Goal: Task Accomplishment & Management: Manage account settings

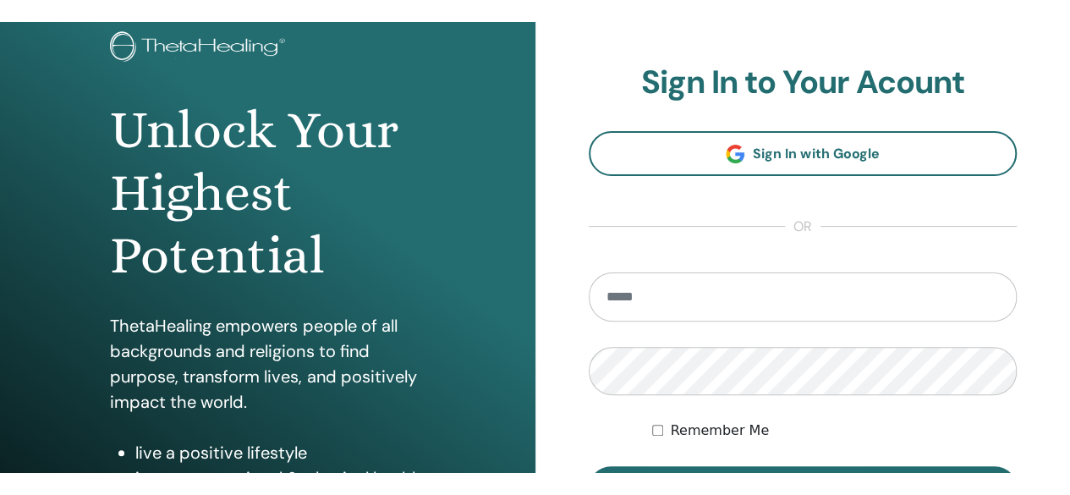
scroll to position [108, 0]
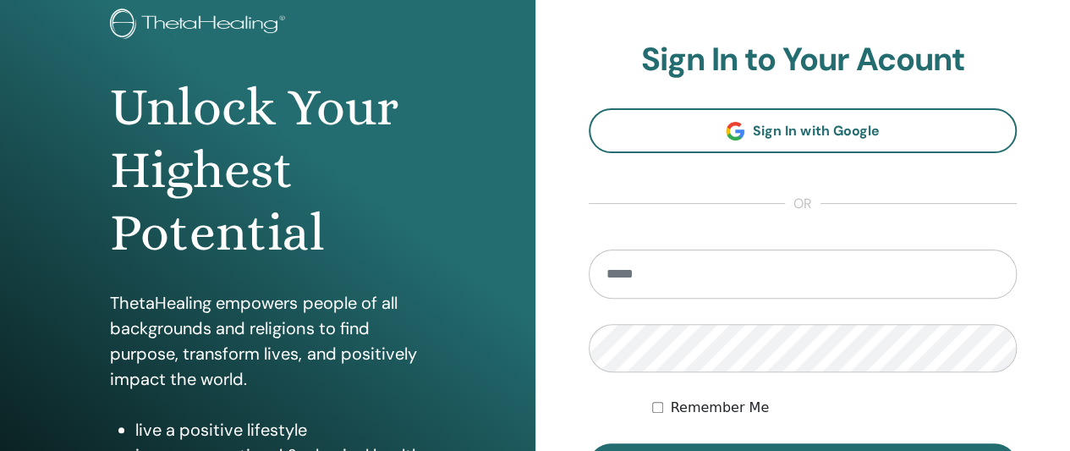
click at [611, 258] on input "email" at bounding box center [803, 274] width 429 height 49
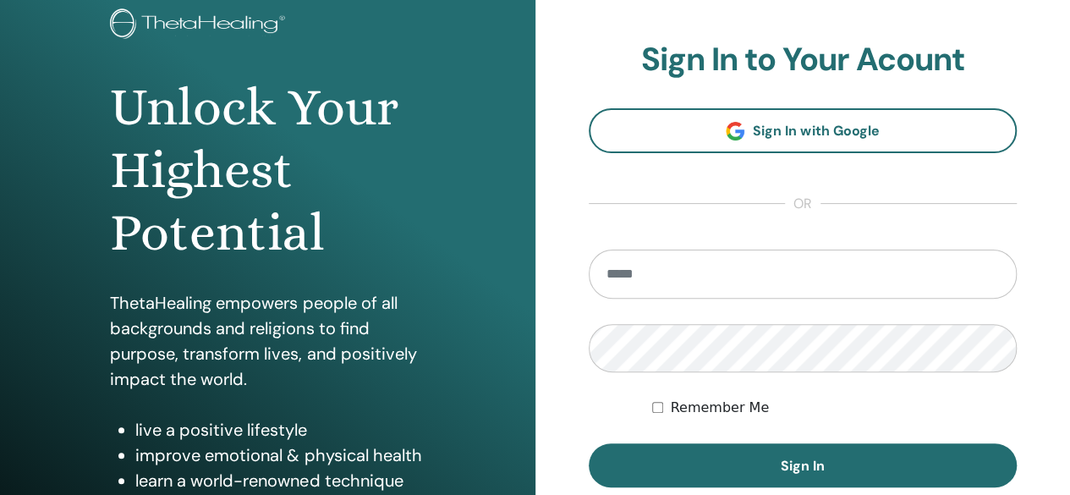
click at [816, 288] on input "email" at bounding box center [803, 274] width 429 height 49
type input "**********"
click at [589, 443] on button "Sign In" at bounding box center [803, 465] width 429 height 44
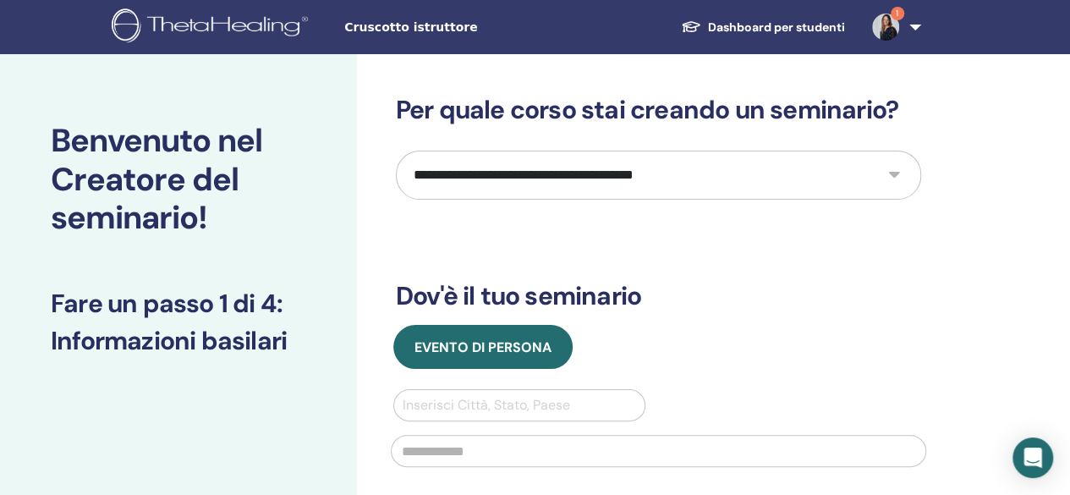
click at [686, 269] on div "**********" at bounding box center [658, 409] width 525 height 629
click at [684, 180] on select "**********" at bounding box center [658, 175] width 525 height 49
select select "*"
click at [396, 151] on select "**********" at bounding box center [658, 175] width 525 height 49
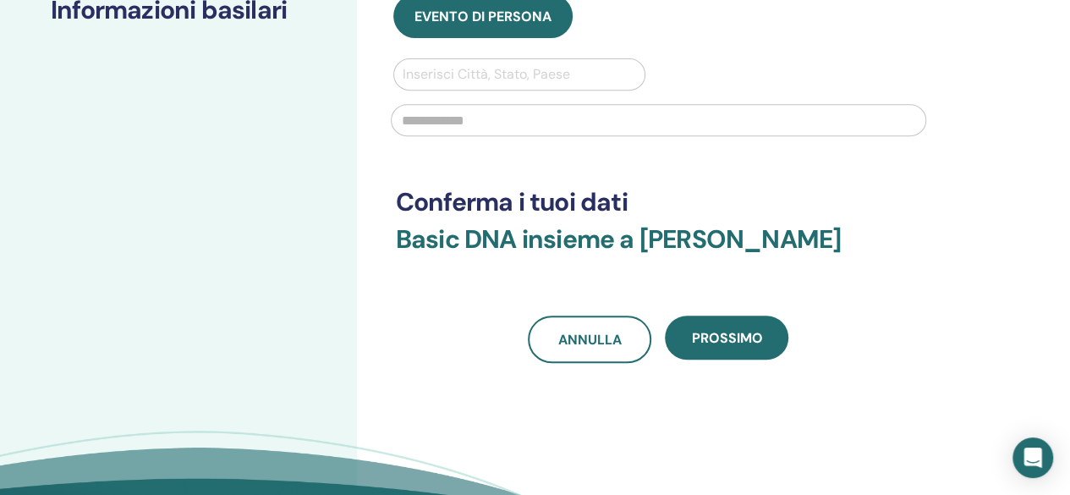
scroll to position [332, 0]
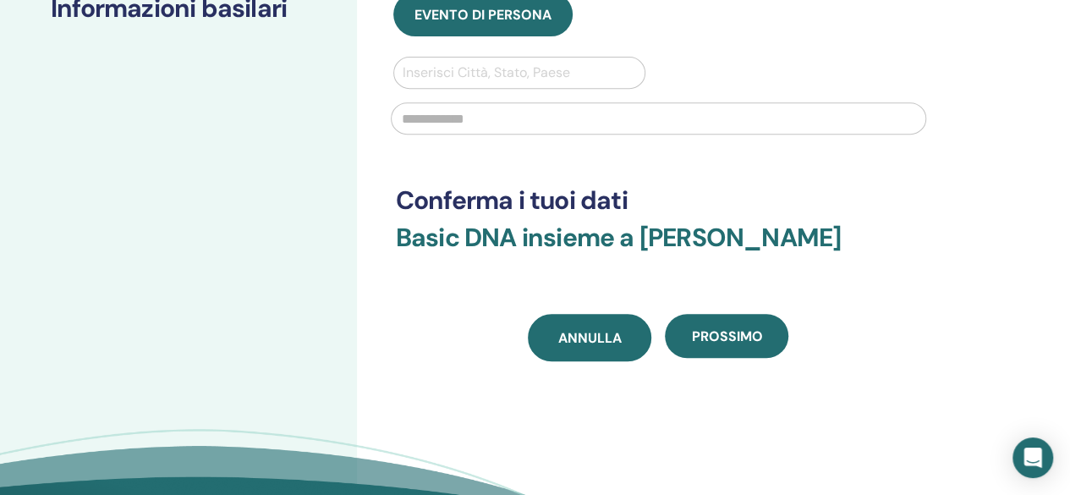
click at [568, 343] on span "Annulla" at bounding box center [589, 338] width 63 height 18
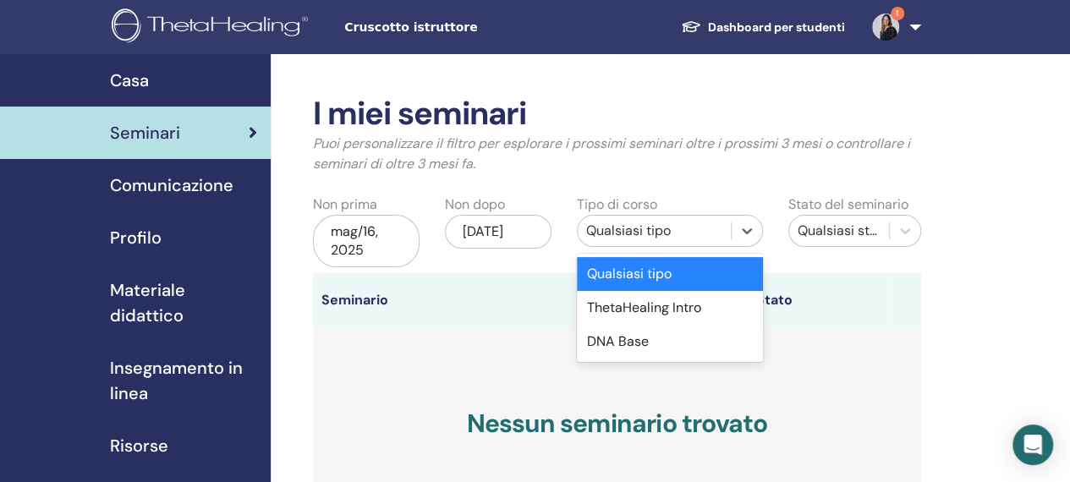
click at [607, 226] on div "Qualsiasi tipo" at bounding box center [654, 231] width 136 height 20
click at [641, 347] on div "DNA Base" at bounding box center [670, 342] width 186 height 34
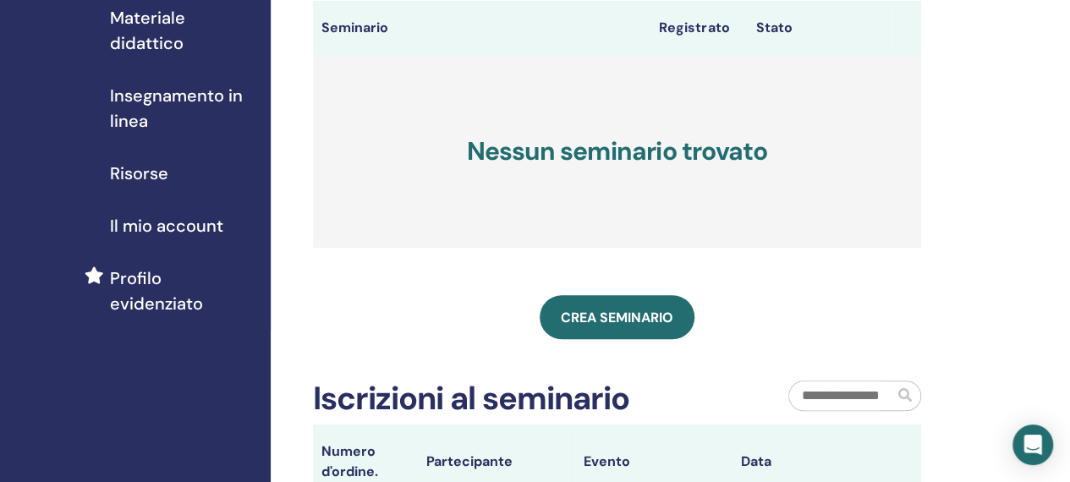
scroll to position [267, 0]
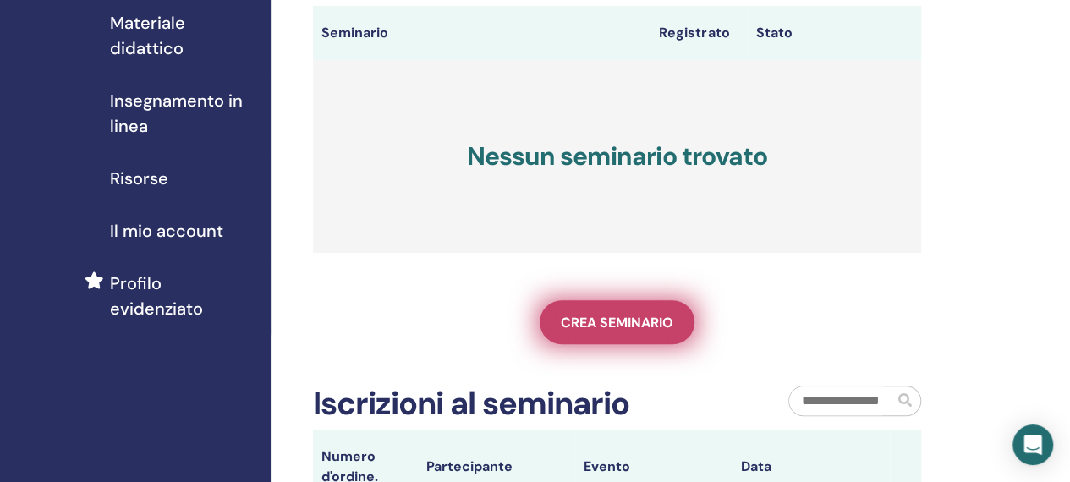
click at [609, 309] on link "Crea seminario" at bounding box center [617, 322] width 155 height 44
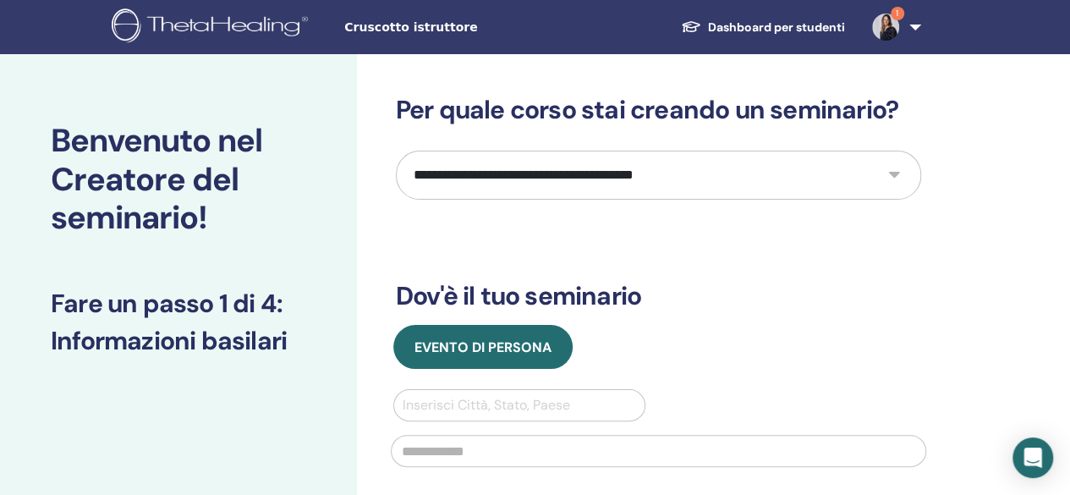
click at [785, 187] on select "**********" at bounding box center [658, 175] width 525 height 49
select select "*"
click at [396, 151] on select "**********" at bounding box center [658, 175] width 525 height 49
click at [898, 31] on span "1" at bounding box center [885, 26] width 41 height 14
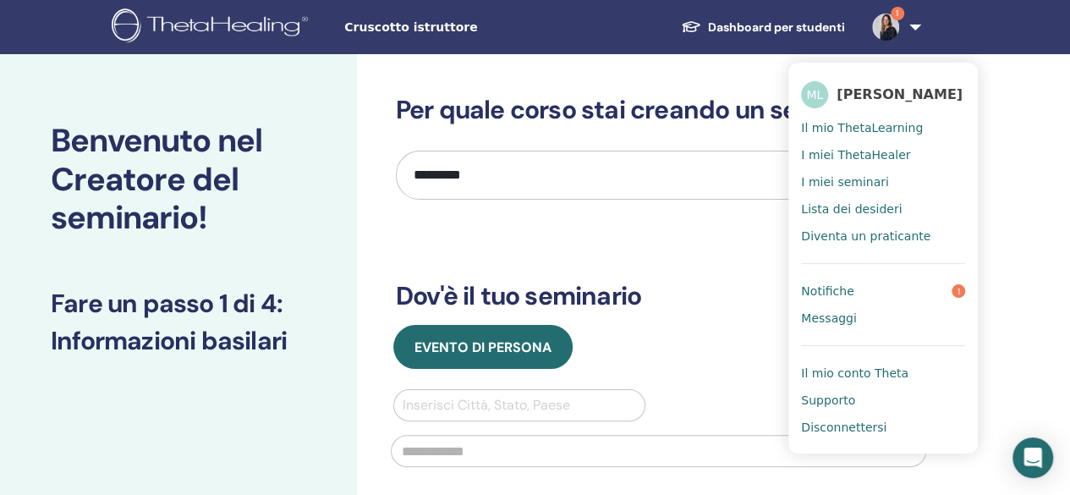
click at [916, 289] on link "Notifiche 1" at bounding box center [883, 290] width 164 height 27
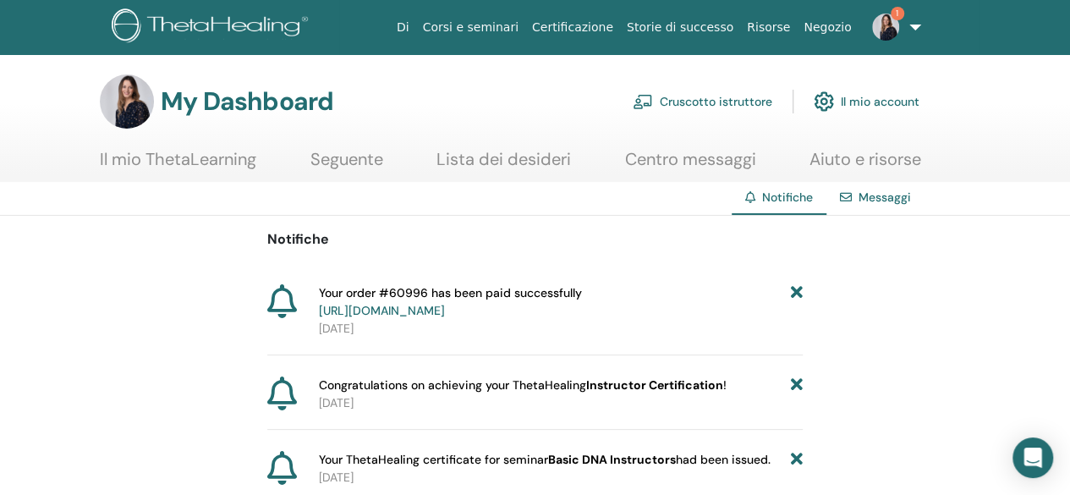
click at [893, 97] on link "Il mio account" at bounding box center [867, 101] width 106 height 37
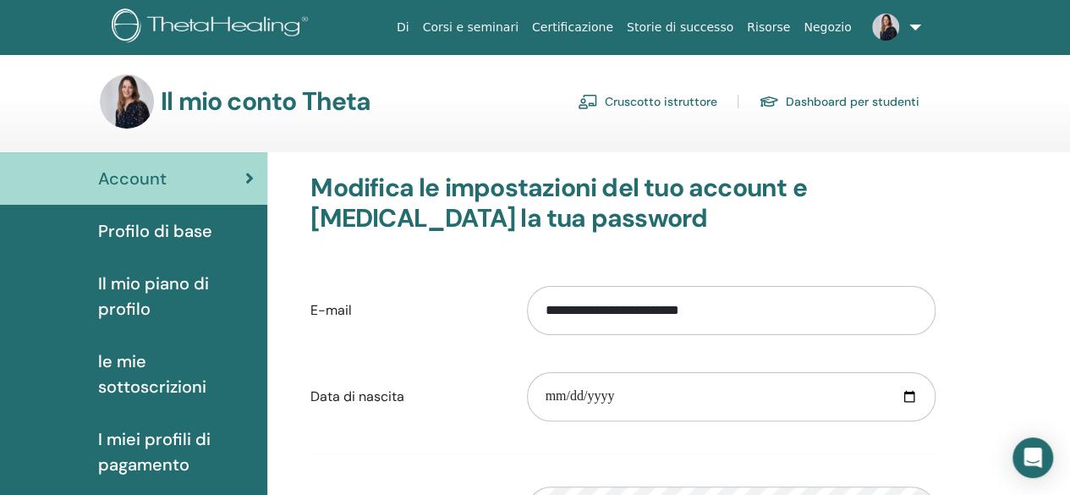
click span "Il mio piano di profilo"
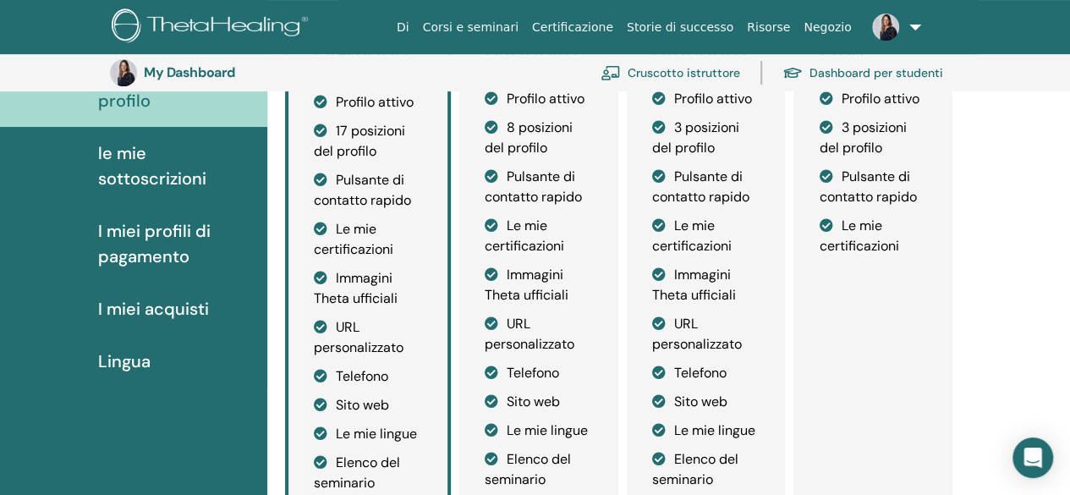
scroll to position [248, 0]
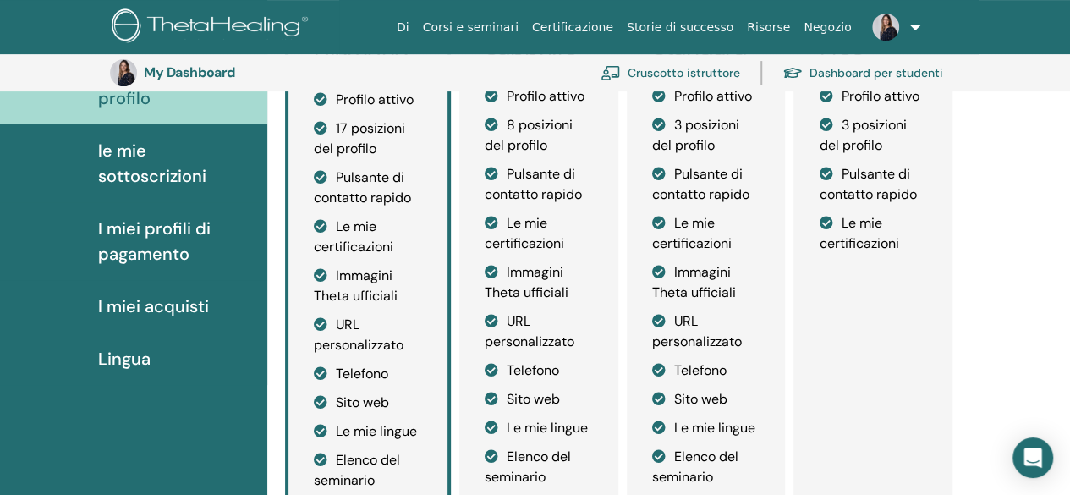
click at [153, 166] on span "le mie sottoscrizioni" at bounding box center [176, 163] width 156 height 51
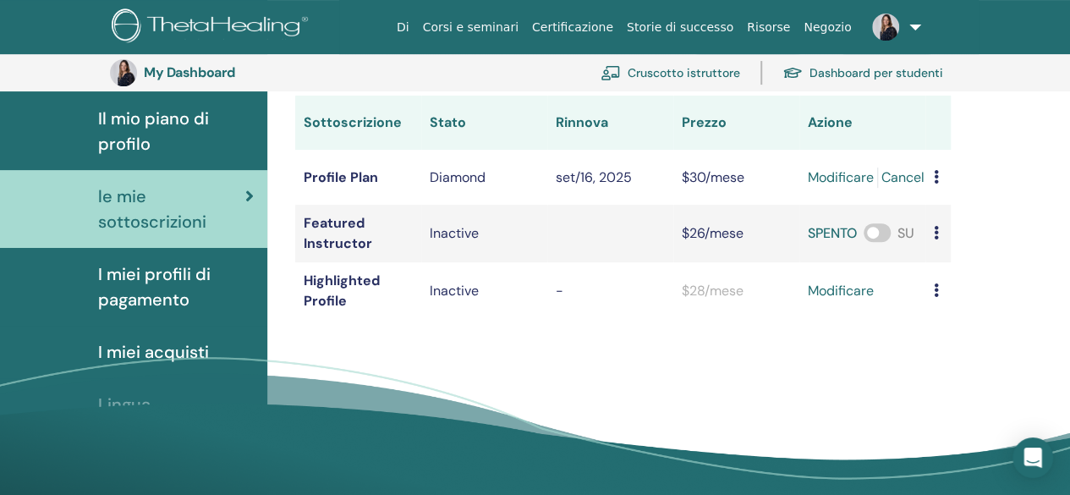
scroll to position [206, 0]
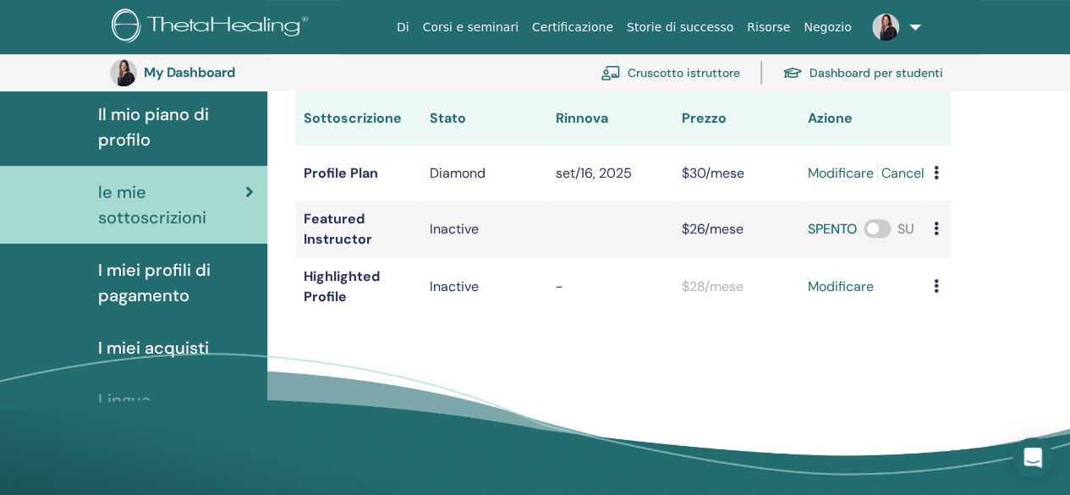
click at [938, 224] on icon at bounding box center [936, 229] width 5 height 14
click at [160, 343] on span "I miei acquisti" at bounding box center [153, 347] width 111 height 25
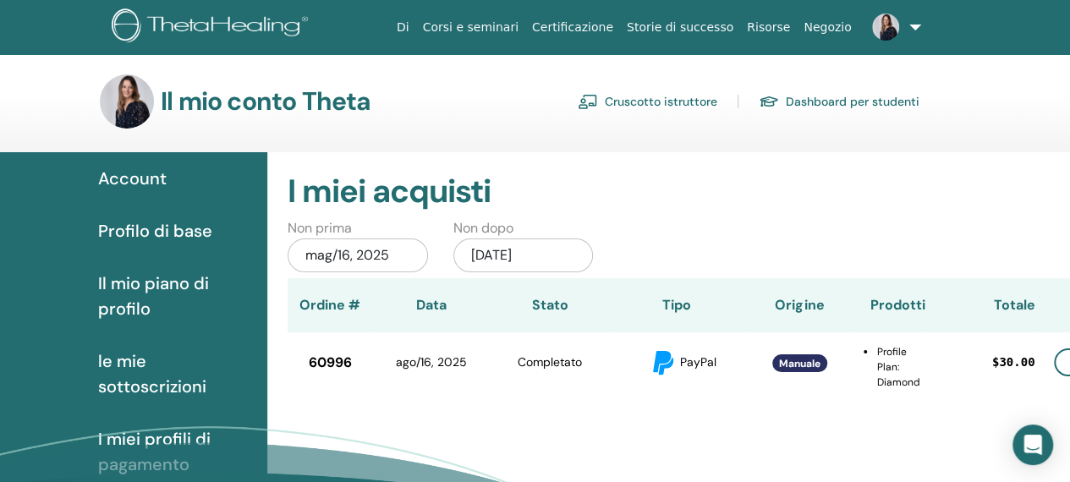
click at [125, 371] on span "le mie sottoscrizioni" at bounding box center [176, 374] width 156 height 51
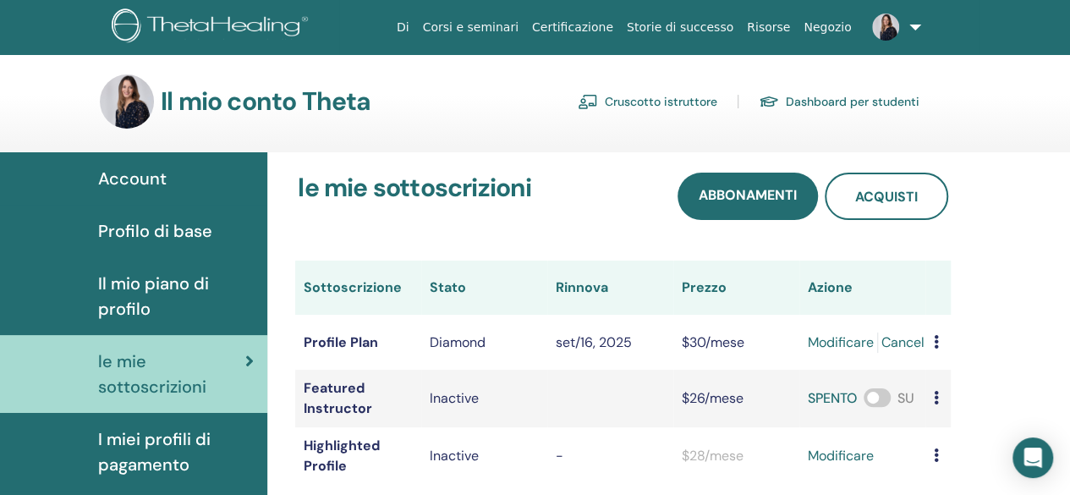
click at [109, 290] on span "Il mio piano di profilo" at bounding box center [176, 296] width 156 height 51
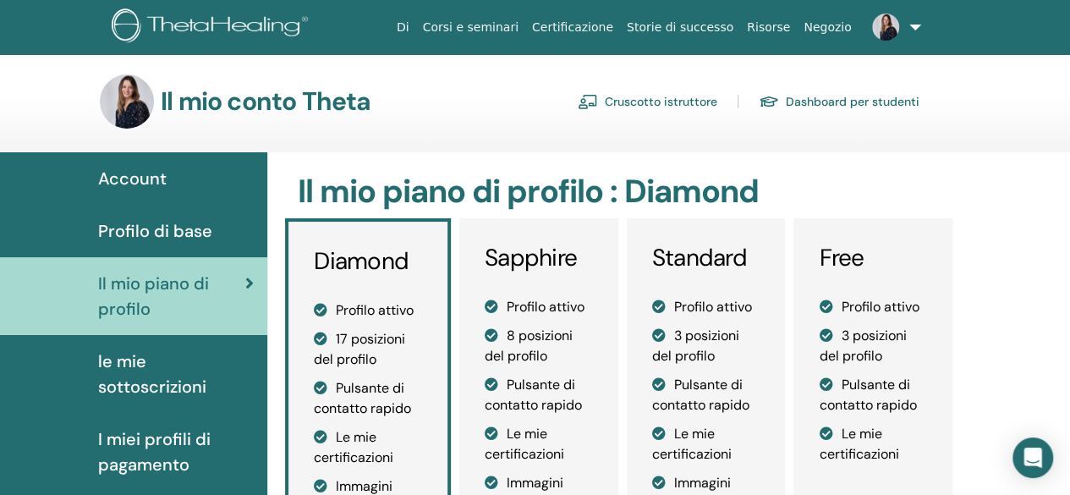
click at [182, 185] on div "Account" at bounding box center [134, 178] width 240 height 25
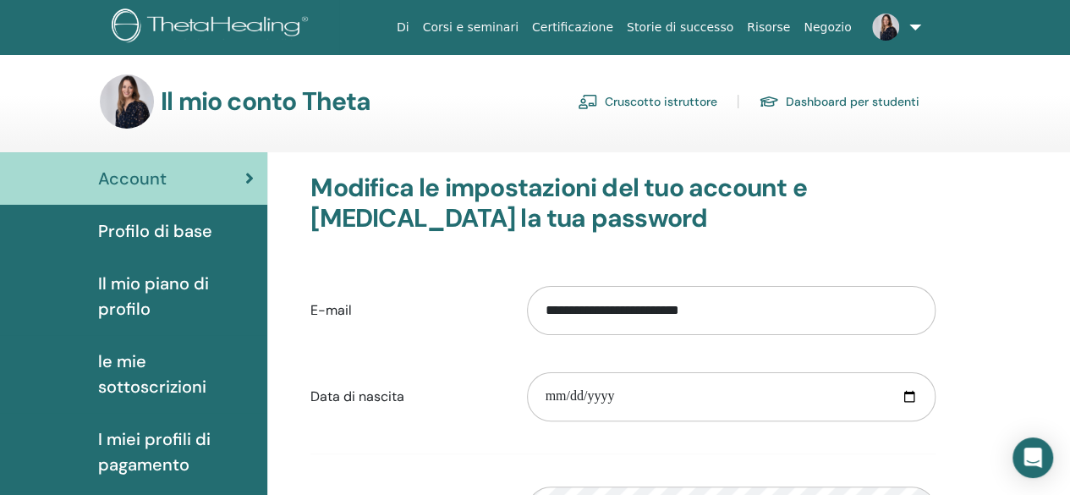
click at [619, 104] on link "Cruscotto istruttore" at bounding box center [648, 101] width 140 height 27
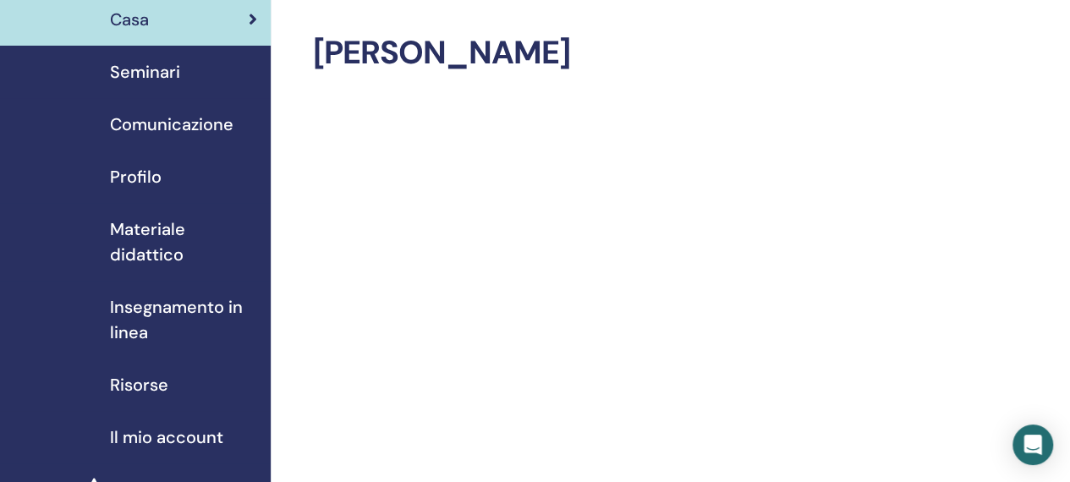
scroll to position [69, 0]
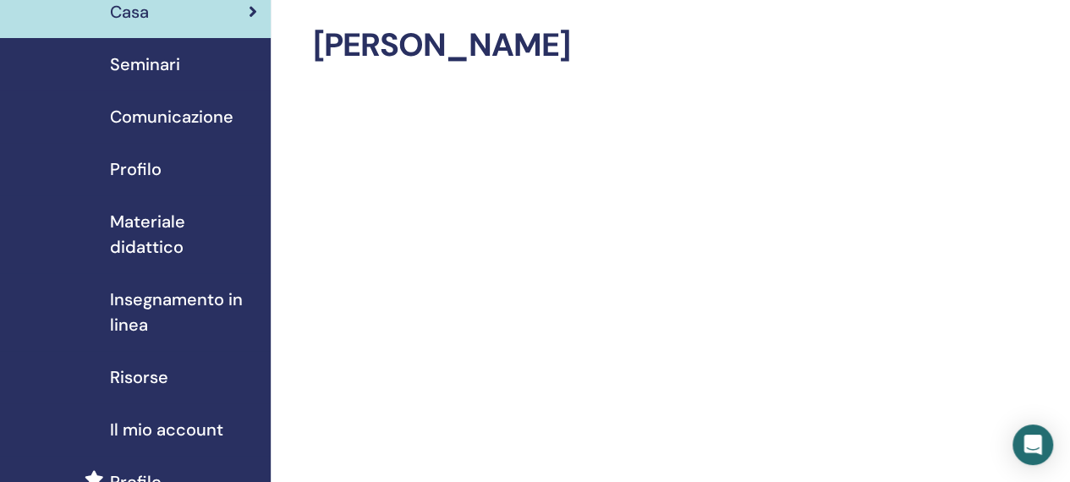
click at [217, 73] on div "Seminari" at bounding box center [136, 64] width 244 height 25
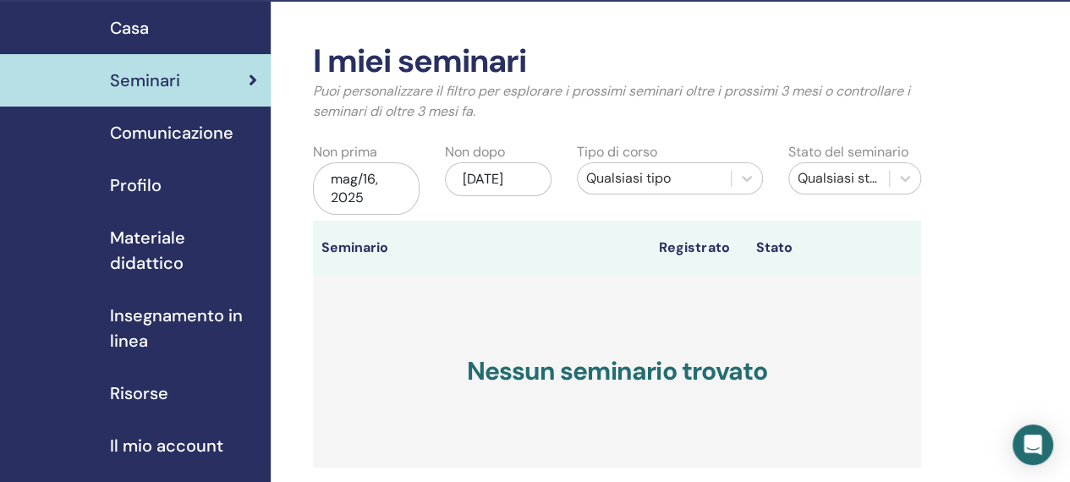
scroll to position [58, 0]
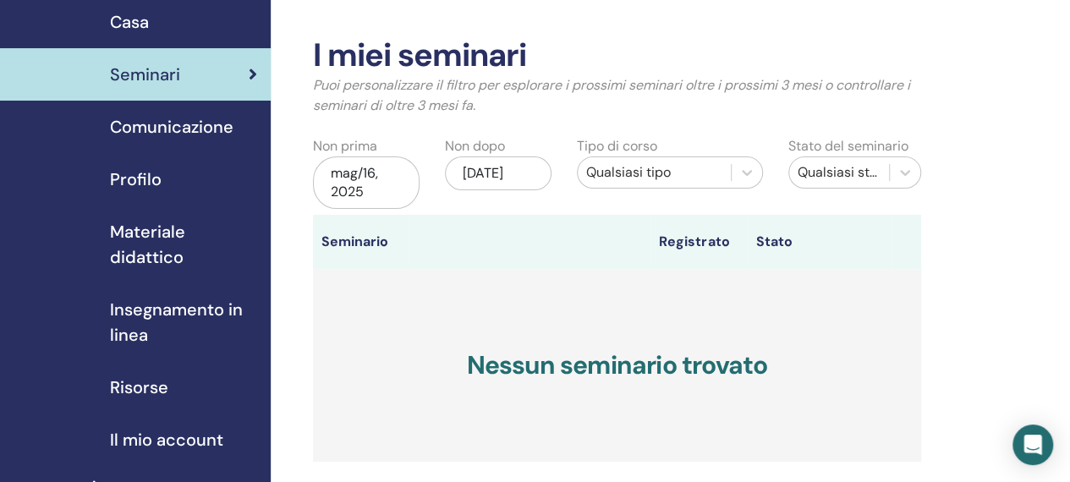
click at [142, 175] on span "Profilo" at bounding box center [136, 179] width 52 height 25
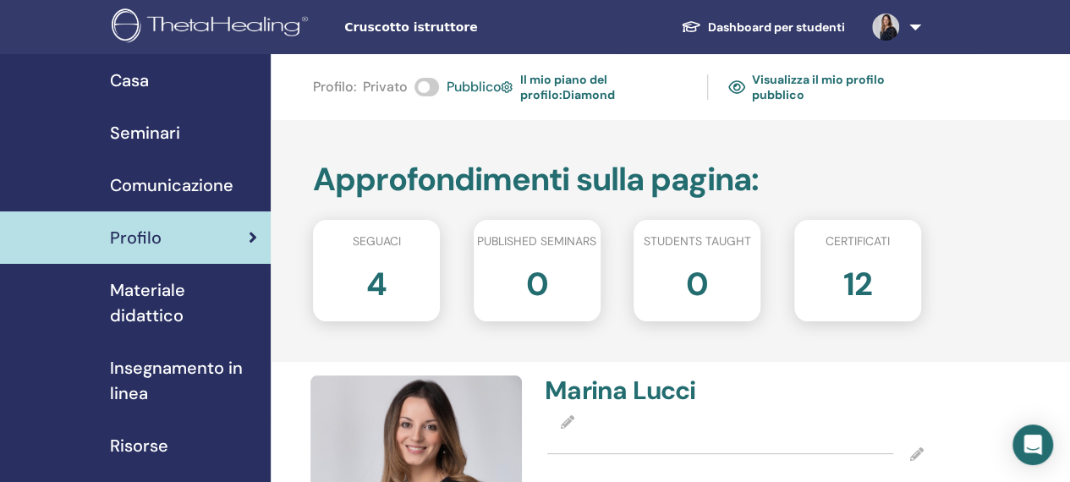
click at [131, 376] on span "Insegnamento in linea" at bounding box center [183, 380] width 147 height 51
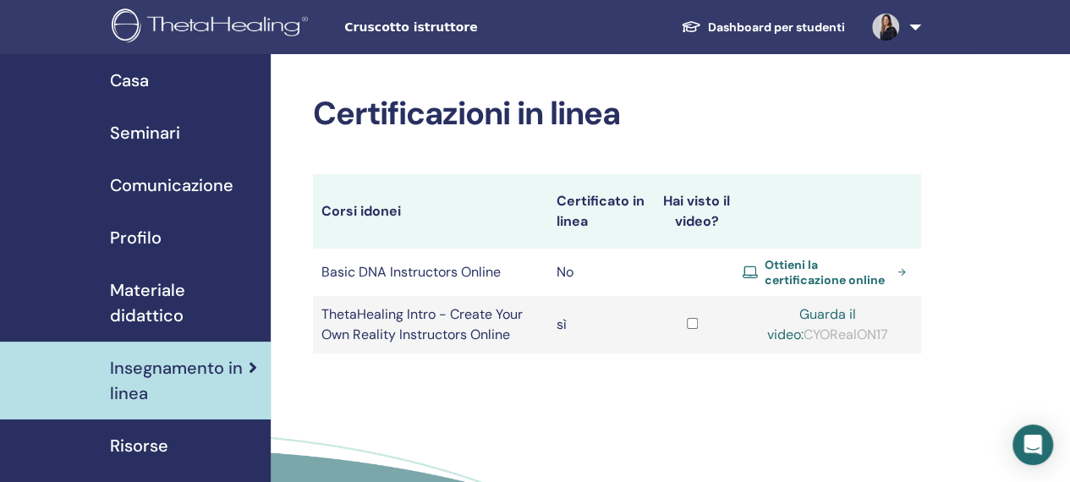
click at [797, 272] on span "Ottieni la certificazione online" at bounding box center [828, 272] width 126 height 30
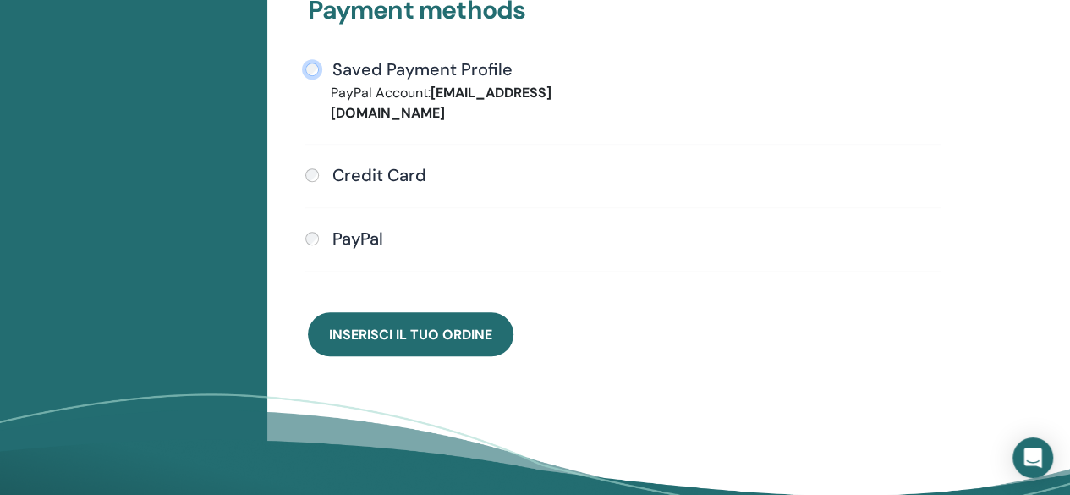
scroll to position [557, 0]
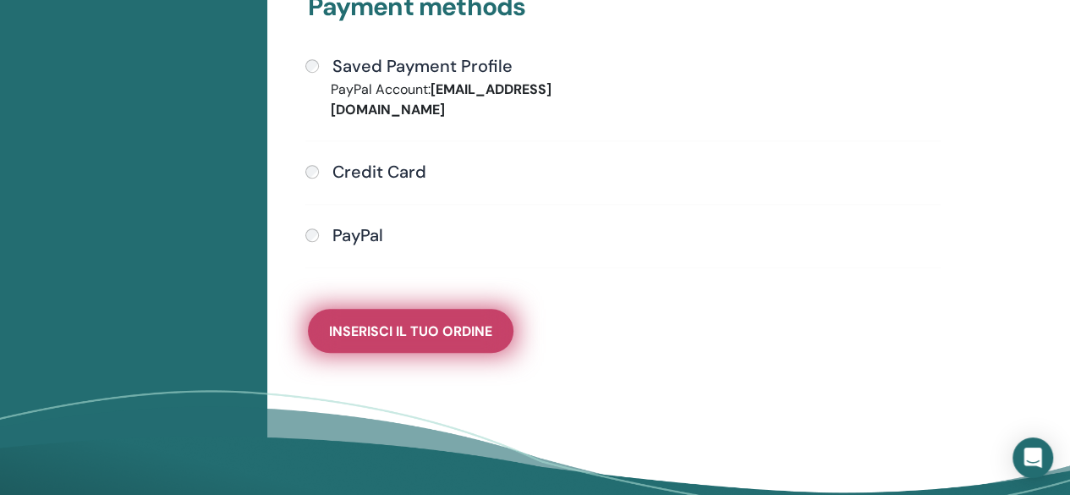
click at [467, 324] on button "Inserisci il tuo ordine" at bounding box center [411, 331] width 206 height 44
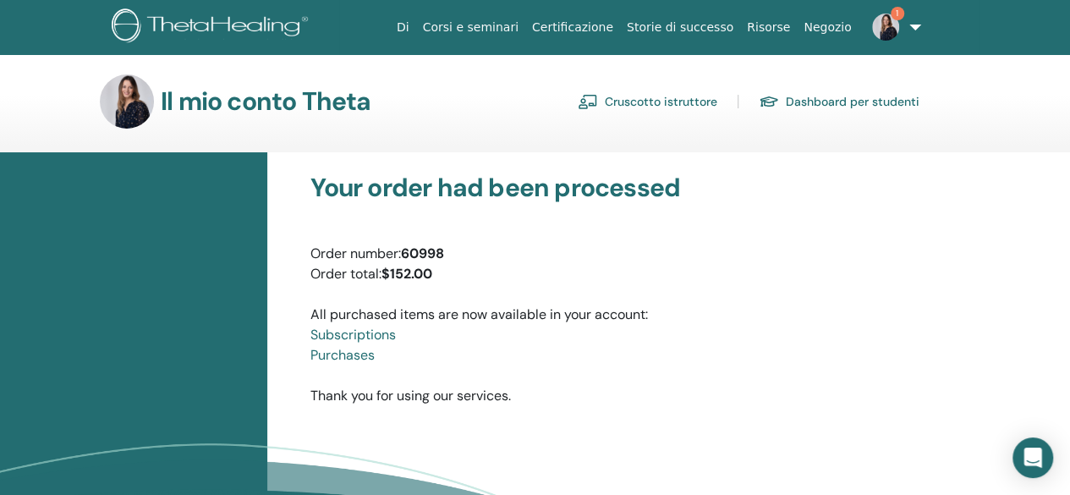
click at [676, 99] on link "Cruscotto istruttore" at bounding box center [648, 101] width 140 height 27
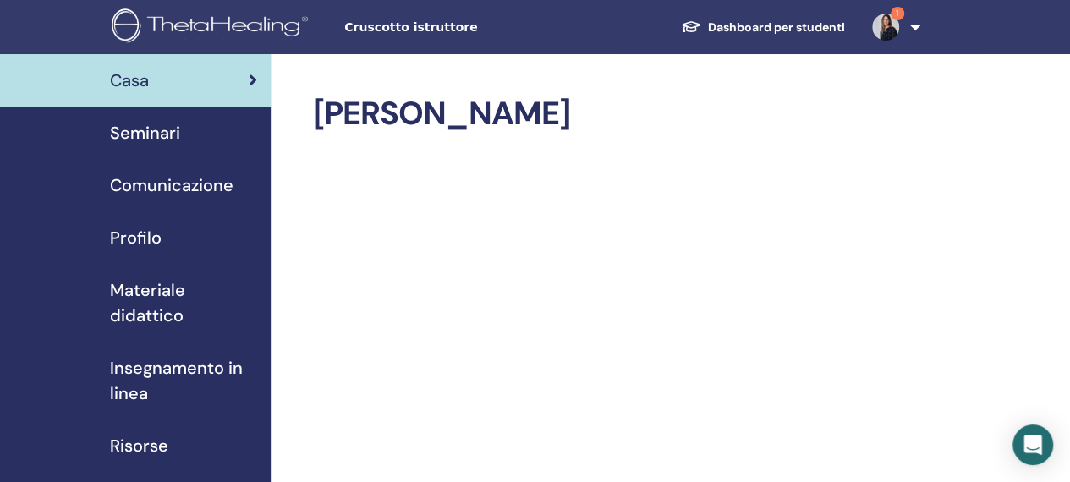
click at [140, 372] on span "Insegnamento in linea" at bounding box center [183, 380] width 147 height 51
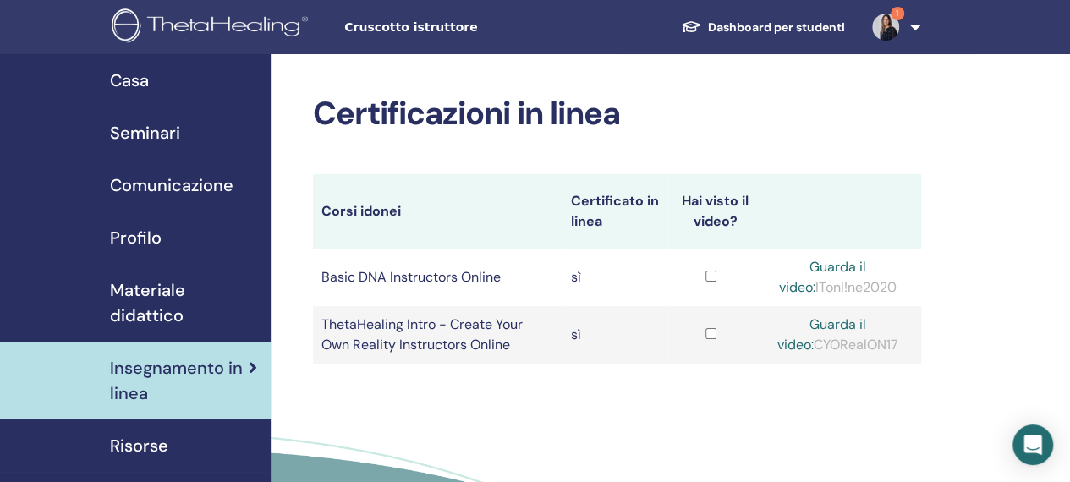
click at [820, 272] on link "Guarda il video:" at bounding box center [822, 277] width 87 height 38
click at [828, 260] on link "Guarda il video:" at bounding box center [822, 277] width 87 height 38
click at [819, 288] on div "Guarda il video: ITonl!ne2020" at bounding box center [837, 277] width 150 height 41
drag, startPoint x: 883, startPoint y: 288, endPoint x: 798, endPoint y: 294, distance: 85.6
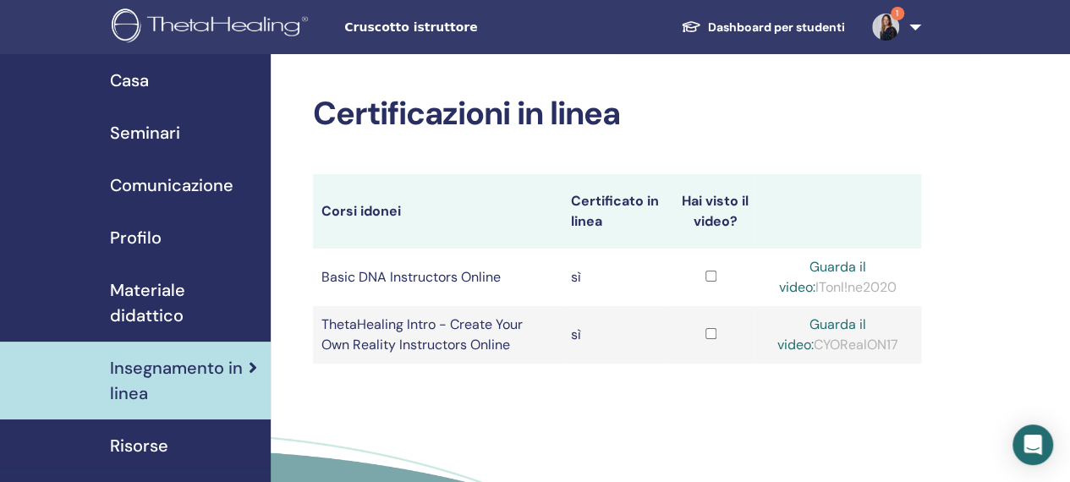
click at [798, 294] on div "Guarda il video: ITonl!ne2020" at bounding box center [837, 277] width 150 height 41
copy div "ITonl!ne2020"
click at [843, 268] on link "Guarda il video:" at bounding box center [822, 277] width 87 height 38
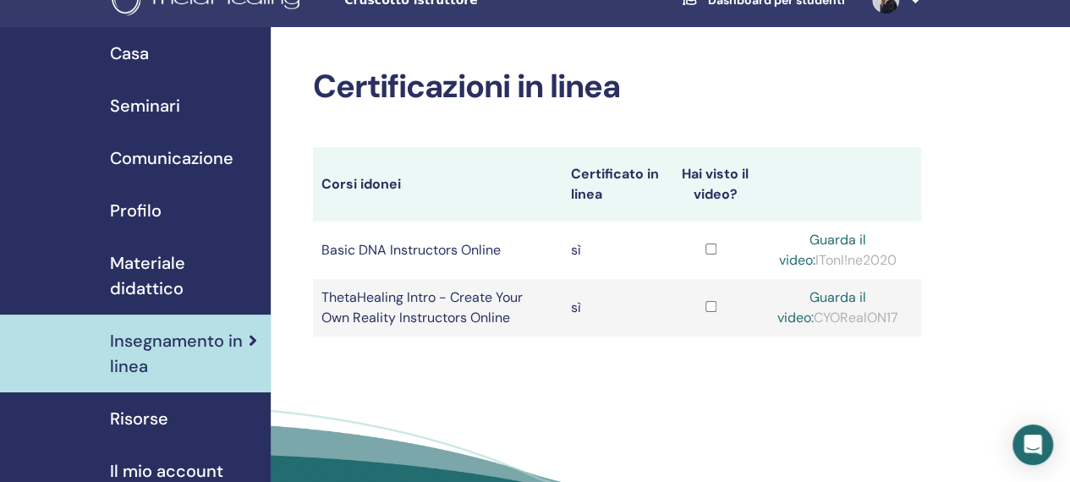
scroll to position [24, 0]
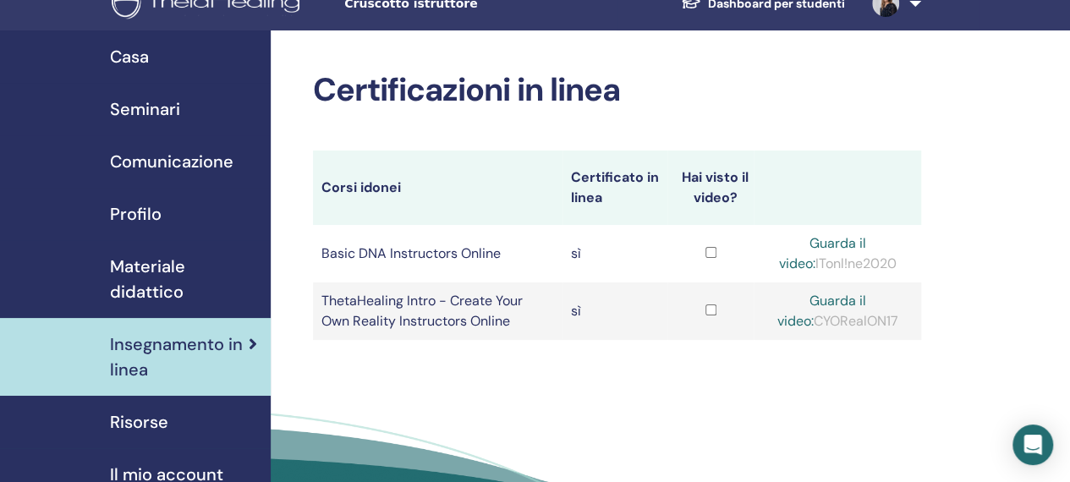
click at [162, 102] on span "Seminari" at bounding box center [145, 108] width 70 height 25
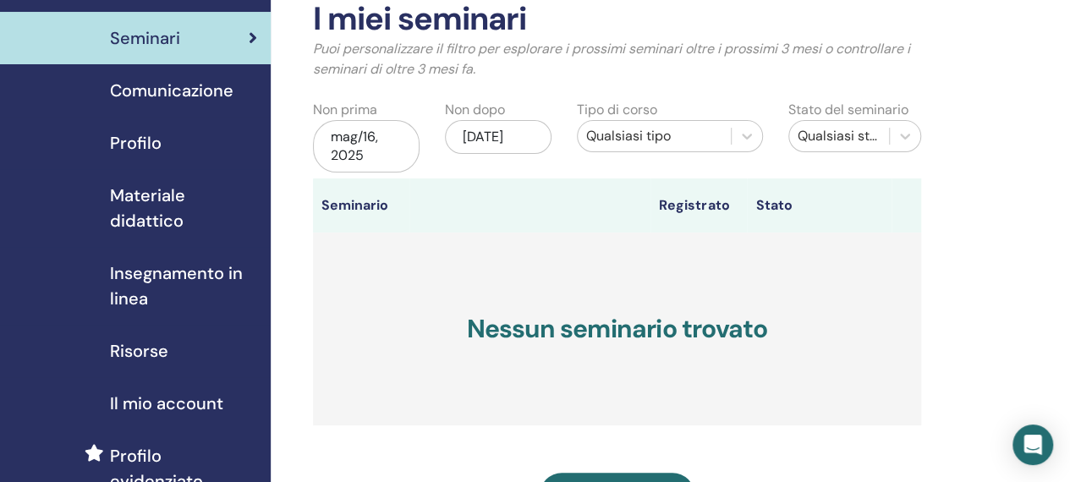
scroll to position [237, 0]
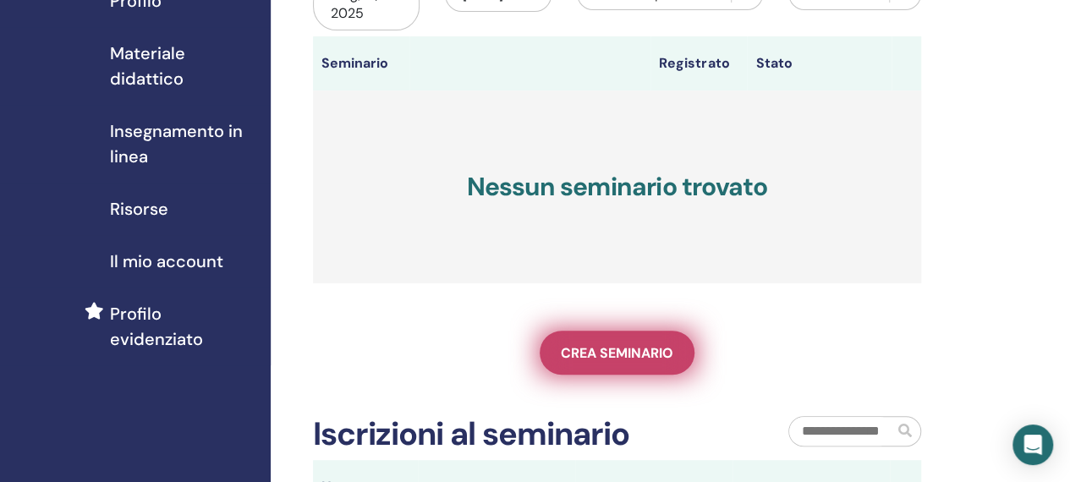
click at [614, 353] on span "Crea seminario" at bounding box center [617, 353] width 113 height 18
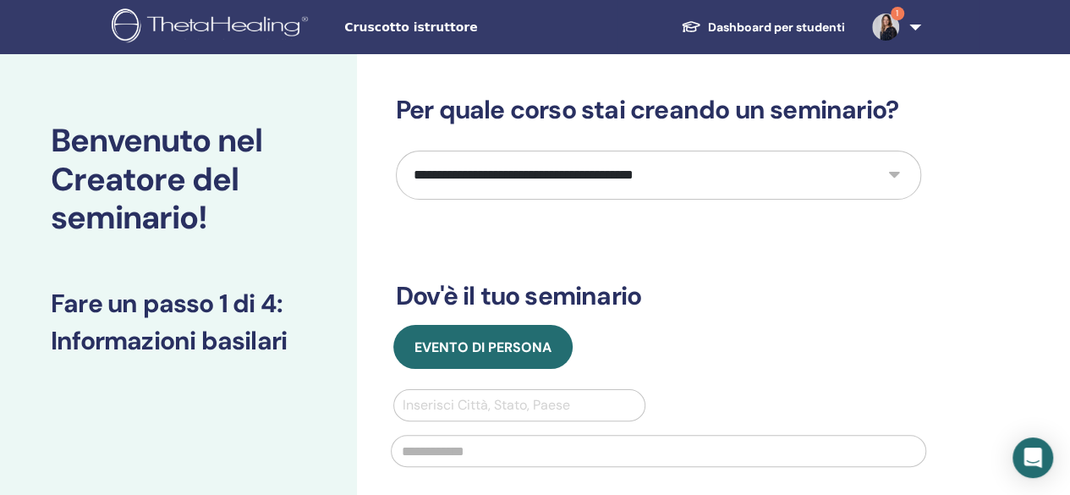
click at [553, 182] on select "**********" at bounding box center [658, 175] width 525 height 49
select select "*"
click at [396, 151] on select "**********" at bounding box center [658, 175] width 525 height 49
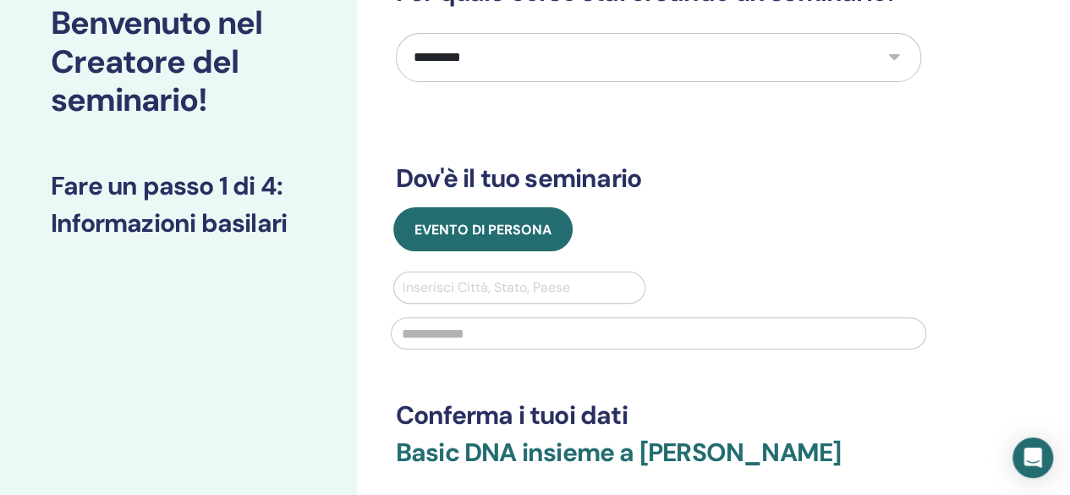
scroll to position [117, 0]
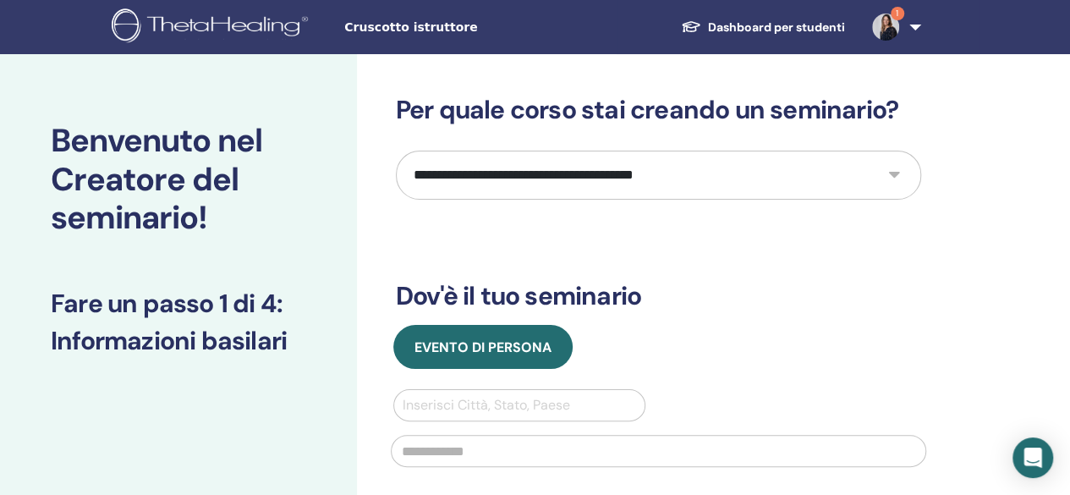
drag, startPoint x: 439, startPoint y: 162, endPoint x: 438, endPoint y: 233, distance: 71.1
click at [438, 233] on div "**********" at bounding box center [658, 409] width 525 height 629
select select "*"
click at [396, 151] on select "**********" at bounding box center [658, 175] width 525 height 49
click at [404, 30] on span "Cruscotto istruttore" at bounding box center [471, 28] width 254 height 18
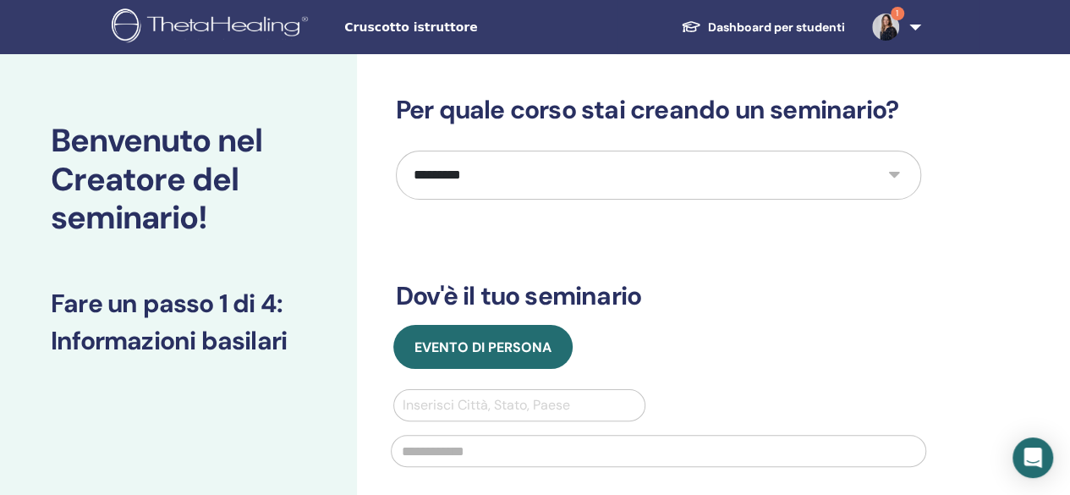
click at [911, 25] on link "1" at bounding box center [893, 27] width 69 height 54
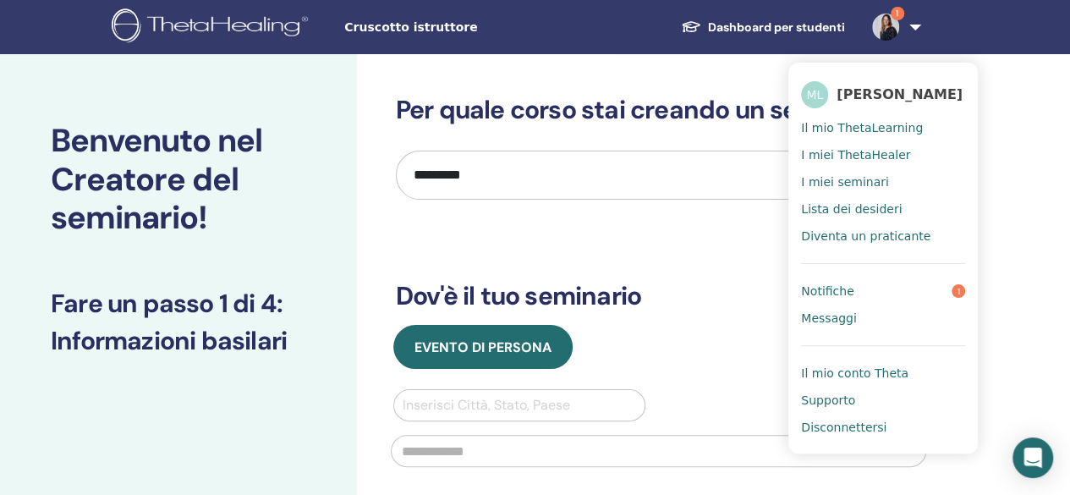
click at [840, 285] on span "Notifiche" at bounding box center [827, 290] width 52 height 15
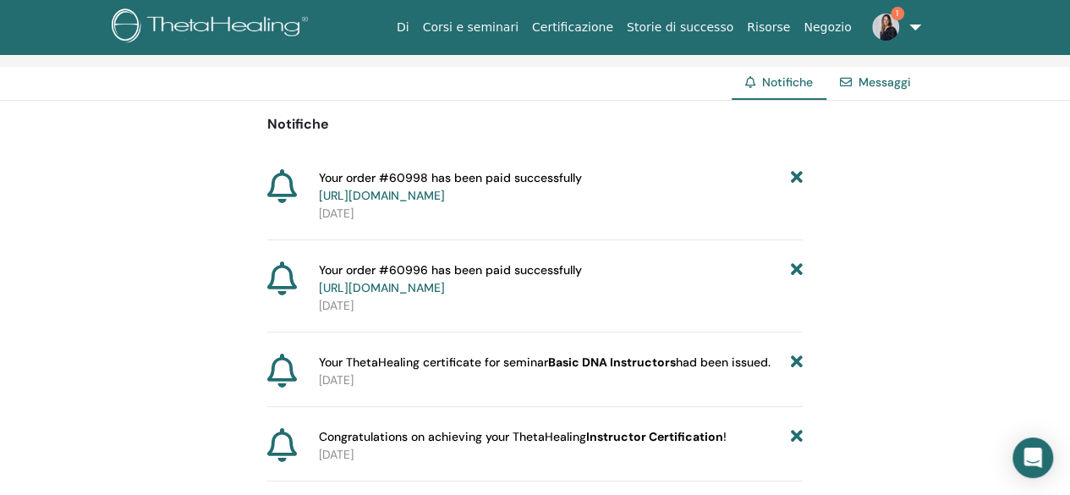
scroll to position [117, 0]
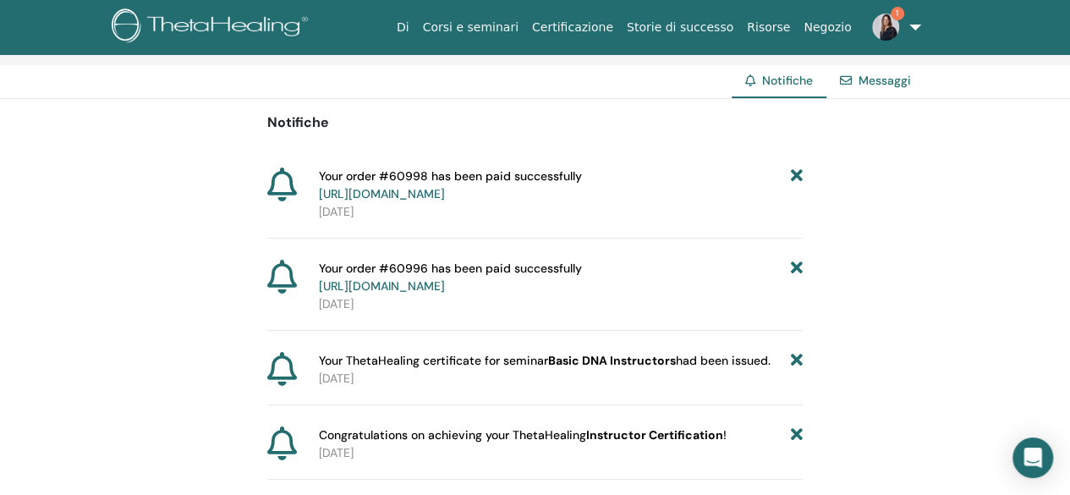
click at [843, 31] on link "Negozio" at bounding box center [827, 27] width 61 height 31
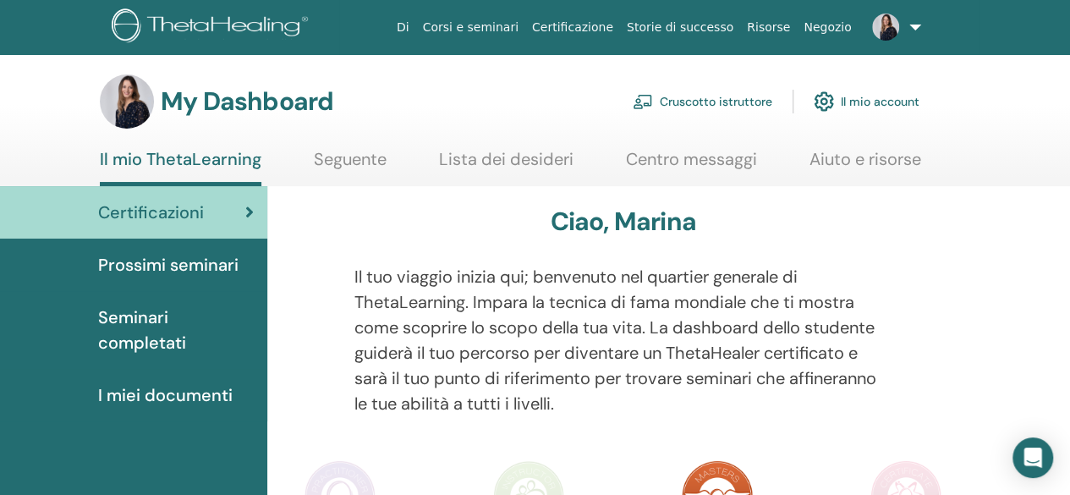
click at [696, 102] on link "Cruscotto istruttore" at bounding box center [703, 101] width 140 height 37
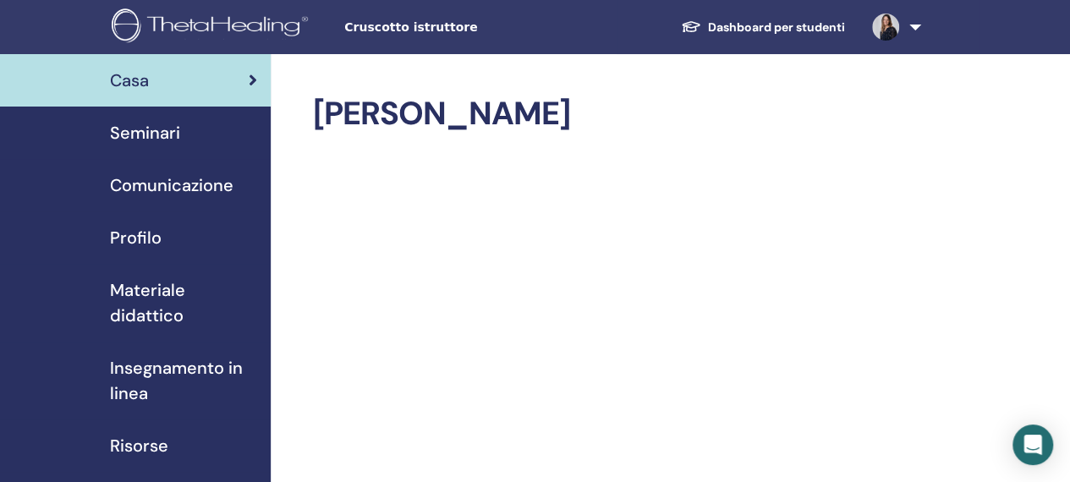
click at [142, 355] on span "Insegnamento in linea" at bounding box center [183, 380] width 147 height 51
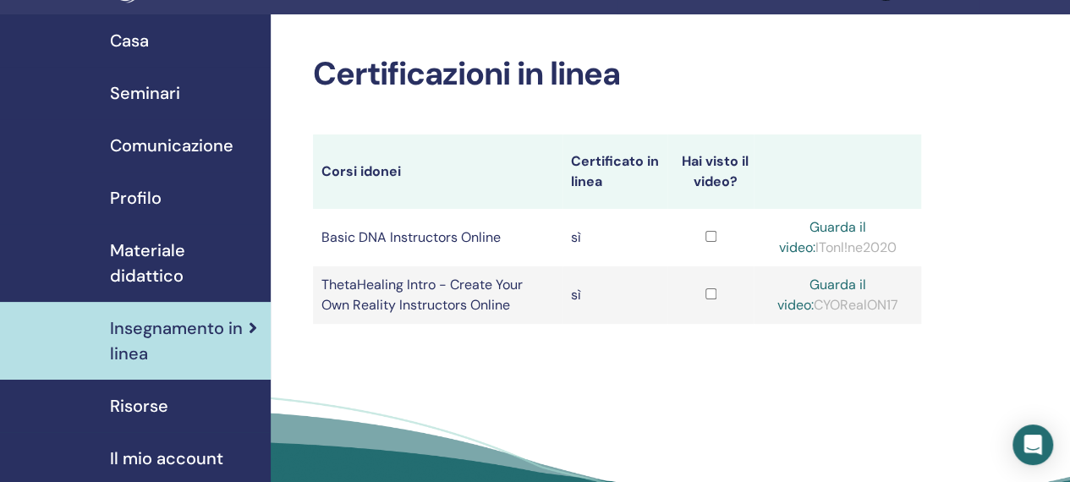
scroll to position [39, 0]
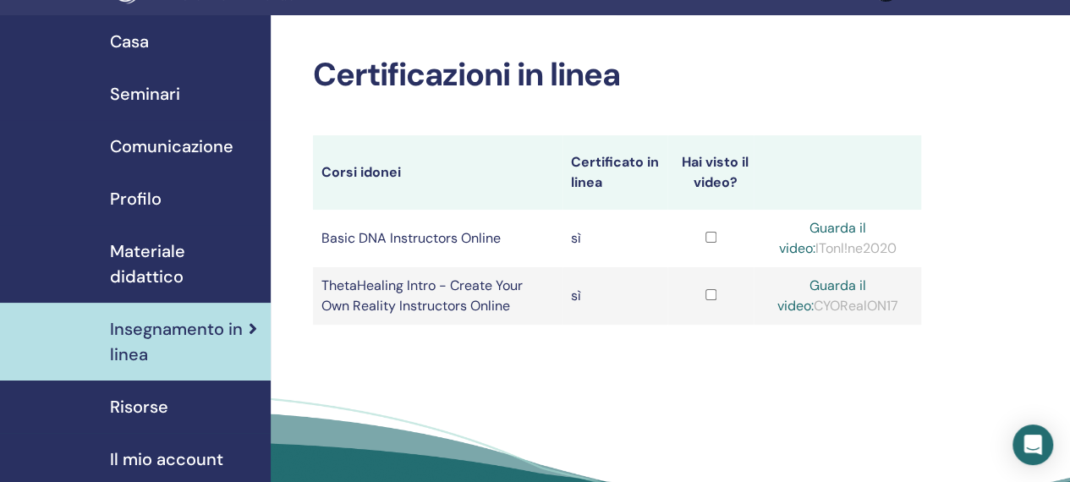
click at [156, 261] on span "Materiale didattico" at bounding box center [183, 264] width 147 height 51
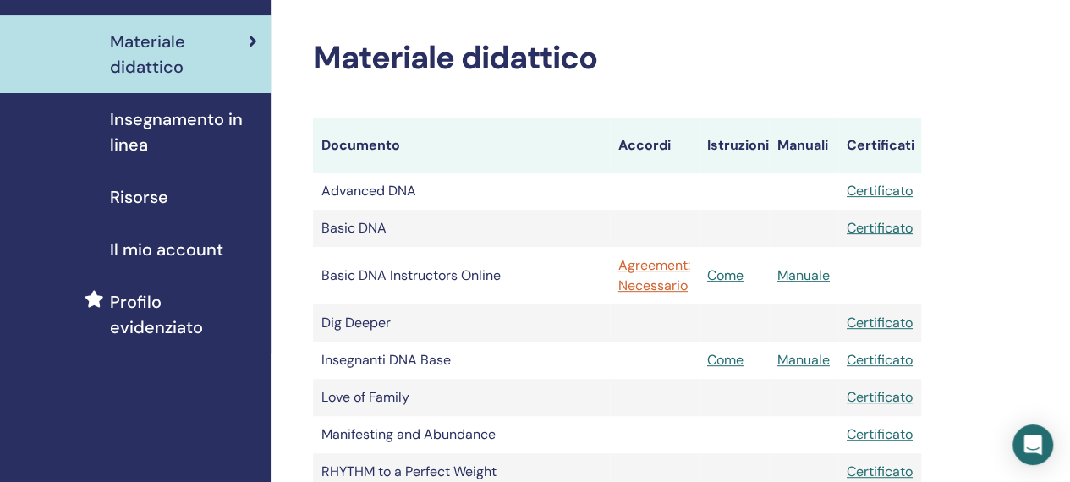
scroll to position [260, 0]
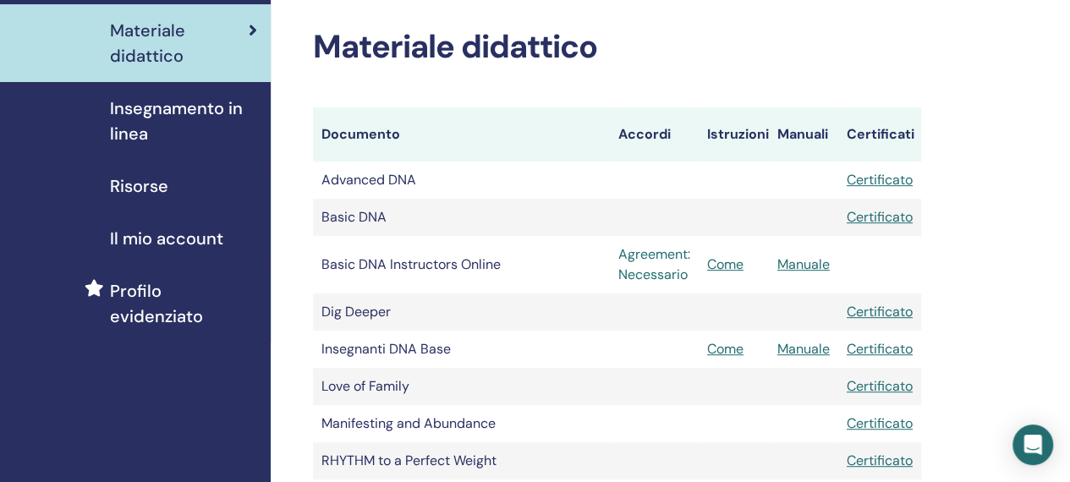
click at [651, 276] on link "Agreement: Necessario" at bounding box center [654, 264] width 72 height 41
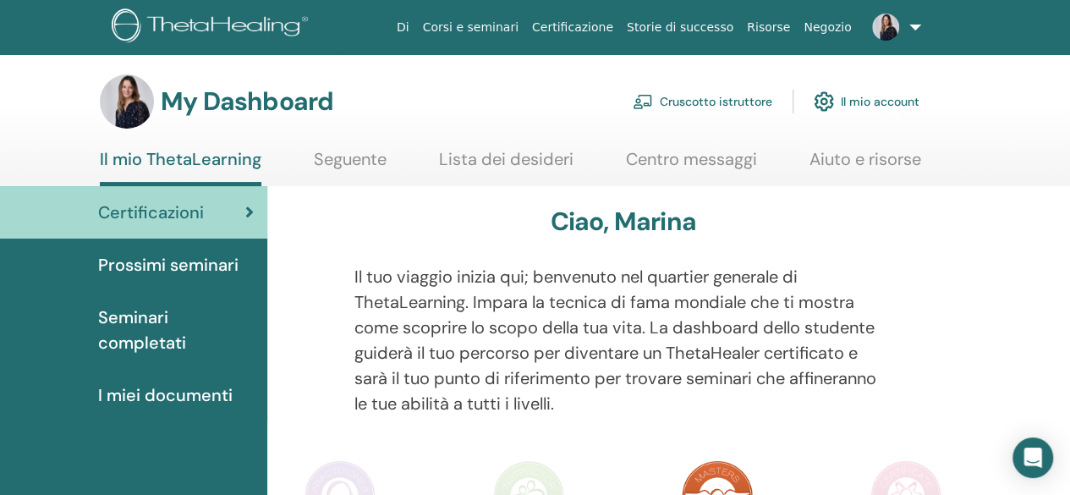
click at [684, 105] on link "Cruscotto istruttore" at bounding box center [703, 101] width 140 height 37
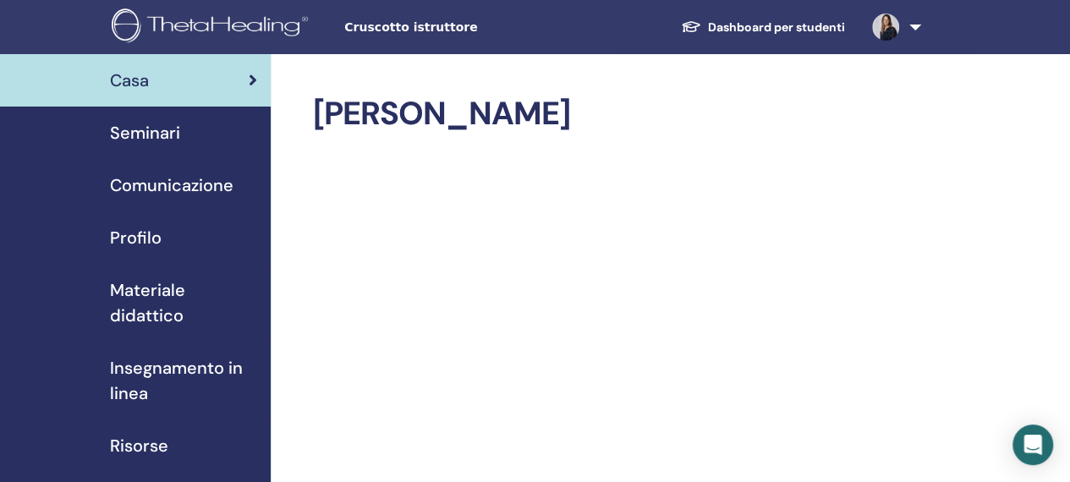
click at [135, 131] on span "Seminari" at bounding box center [145, 132] width 70 height 25
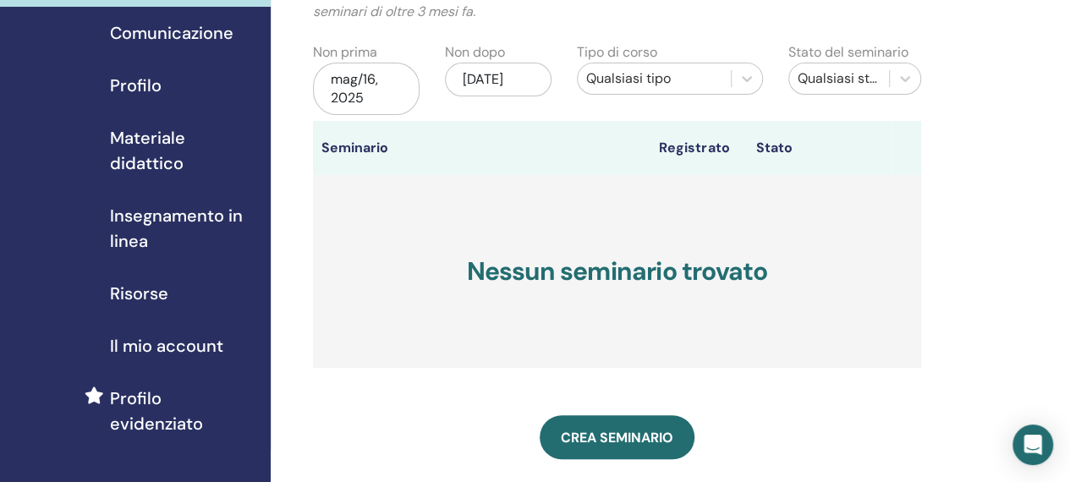
scroll to position [153, 0]
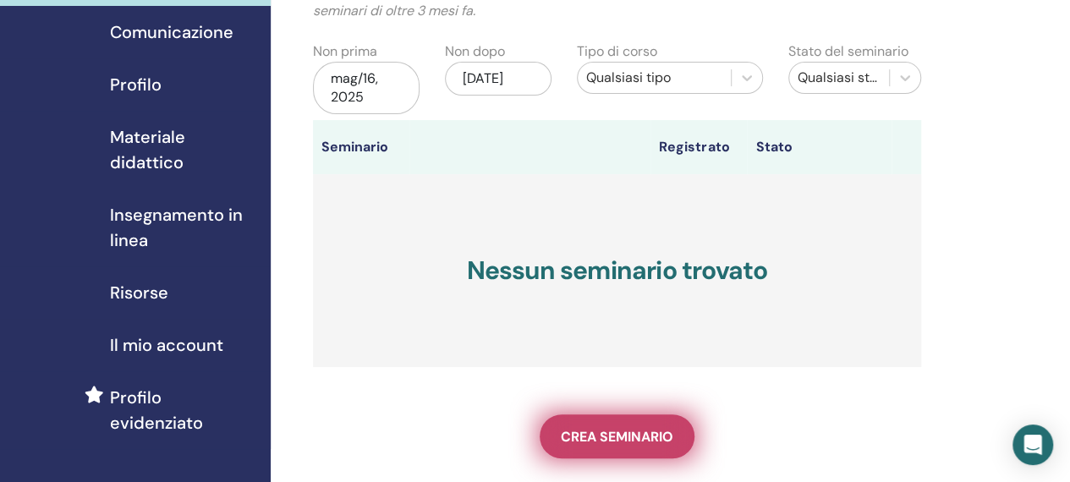
click at [594, 433] on span "Crea seminario" at bounding box center [617, 437] width 113 height 18
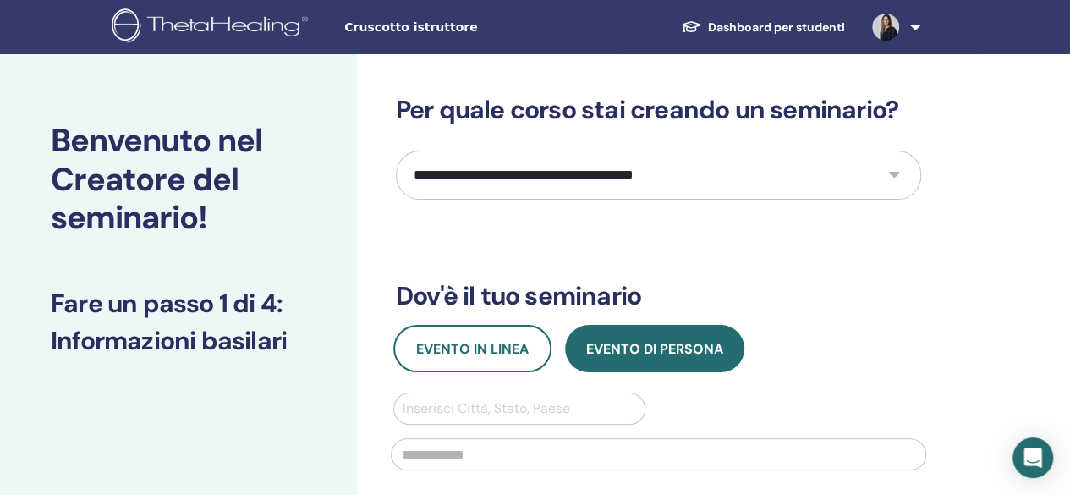
click at [837, 165] on select "**********" at bounding box center [658, 175] width 525 height 49
click at [396, 151] on select "**********" at bounding box center [658, 175] width 525 height 49
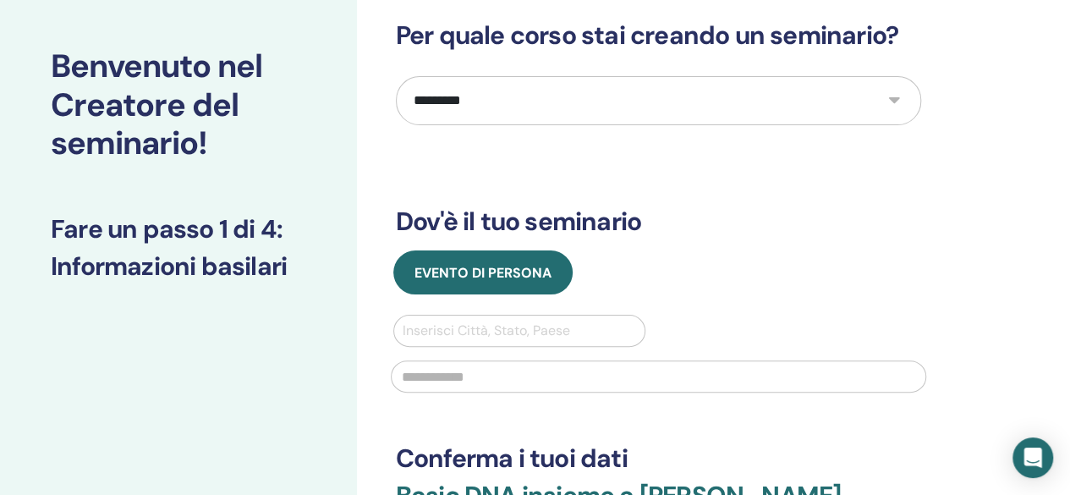
scroll to position [73, 0]
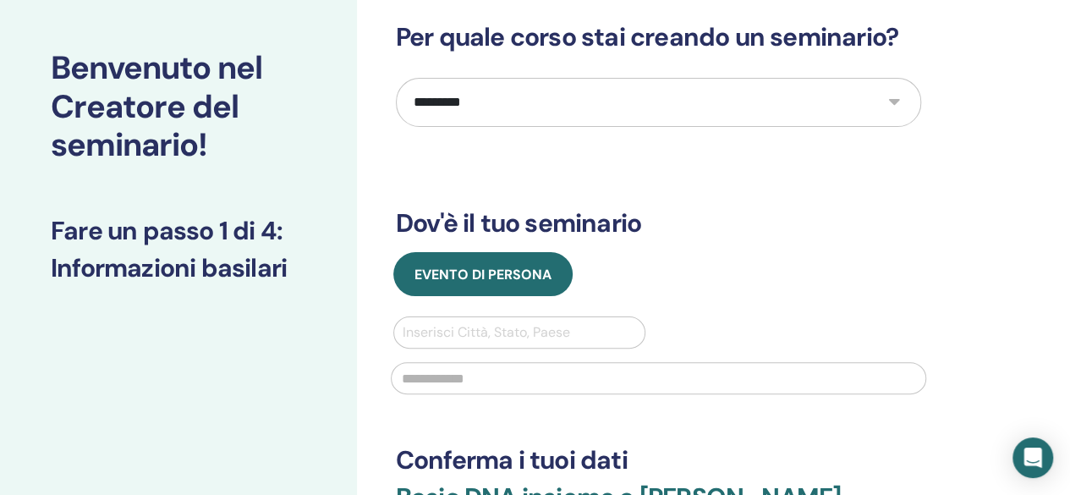
click at [672, 106] on select "**********" at bounding box center [658, 102] width 525 height 49
click at [396, 78] on select "**********" at bounding box center [658, 102] width 525 height 49
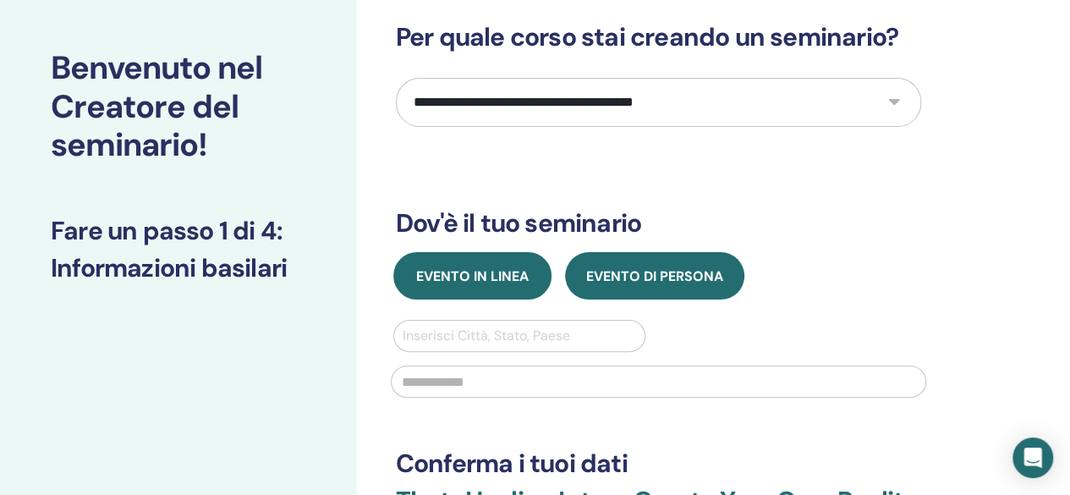
click at [513, 268] on span "Evento in linea" at bounding box center [472, 276] width 113 height 18
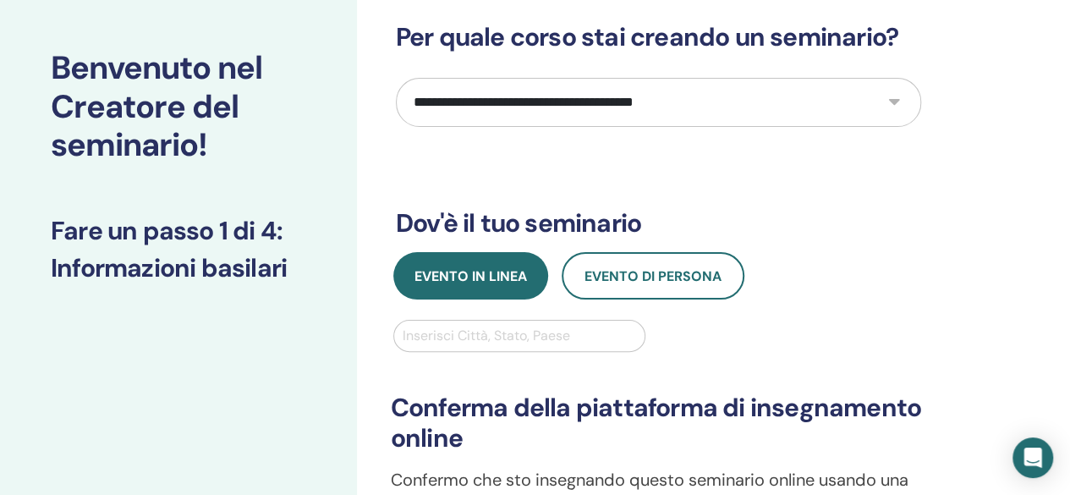
click at [622, 113] on select "**********" at bounding box center [658, 102] width 525 height 49
click at [396, 78] on select "**********" at bounding box center [658, 102] width 525 height 49
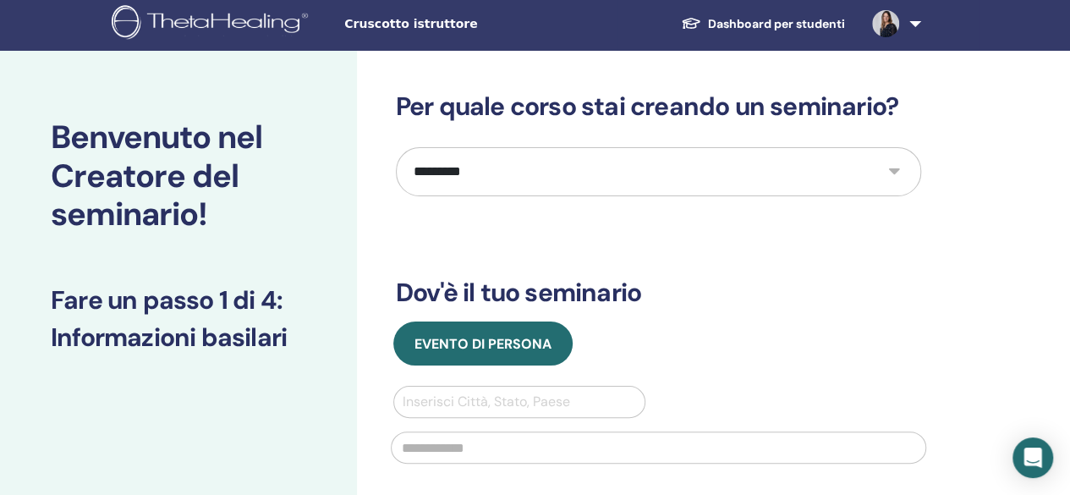
scroll to position [0, 0]
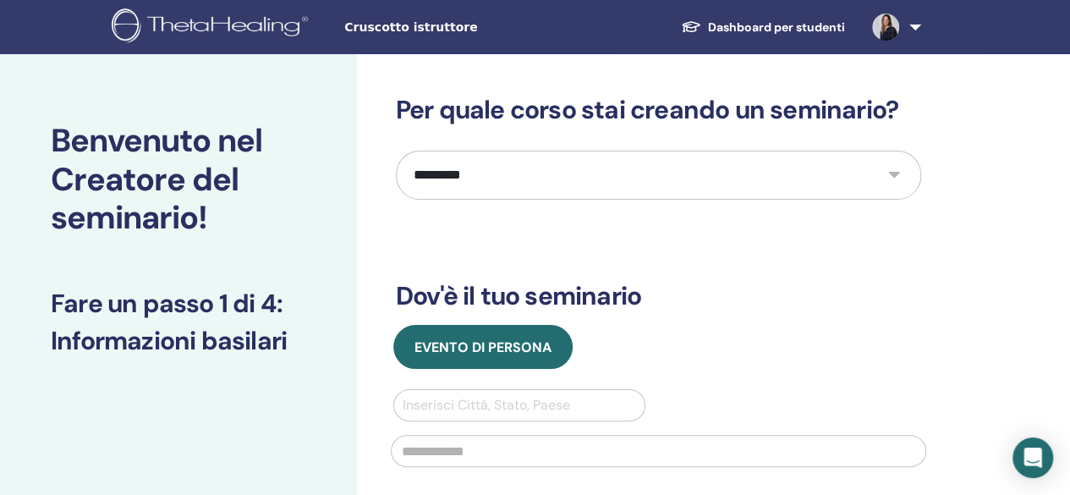
click at [603, 170] on select "**********" at bounding box center [658, 175] width 525 height 49
select select "****"
click at [396, 151] on select "**********" at bounding box center [658, 175] width 525 height 49
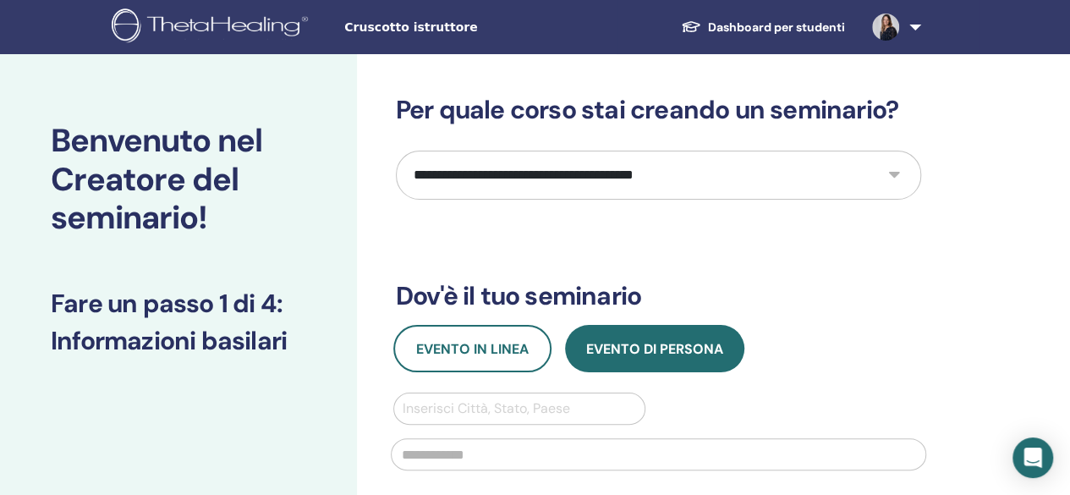
click at [825, 295] on h3 "Dov'è il tuo seminario" at bounding box center [658, 296] width 525 height 30
click at [827, 19] on link "Dashboard per studenti" at bounding box center [762, 27] width 191 height 31
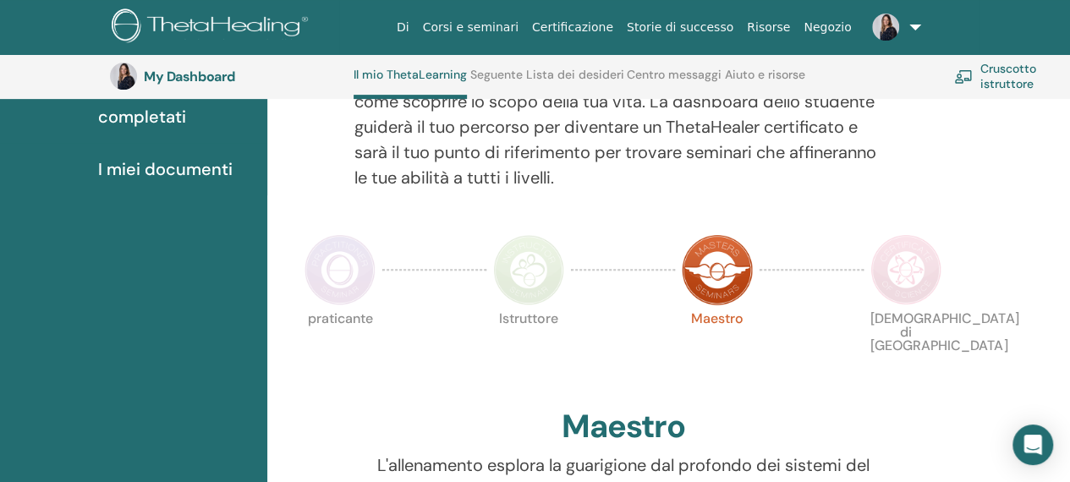
scroll to position [272, 0]
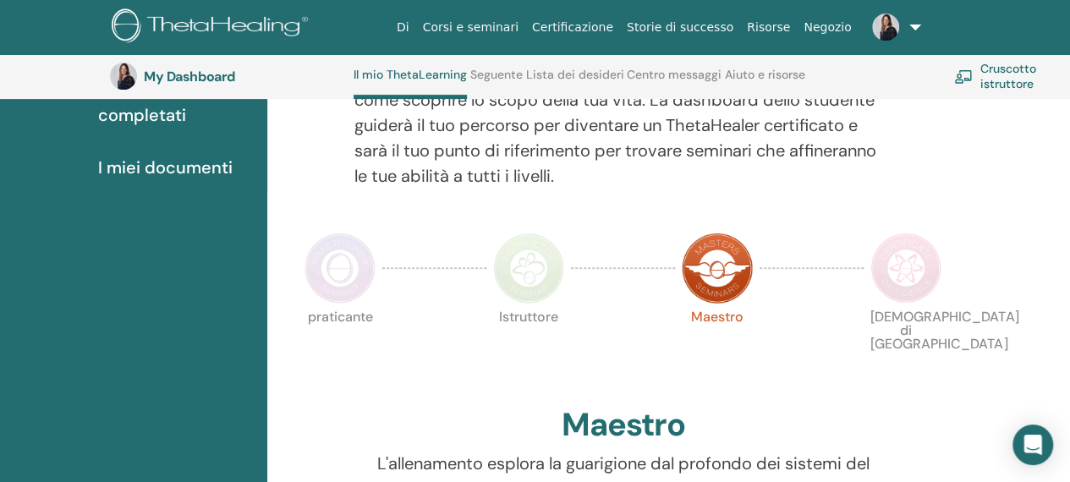
click at [166, 170] on span "I miei documenti" at bounding box center [165, 167] width 135 height 25
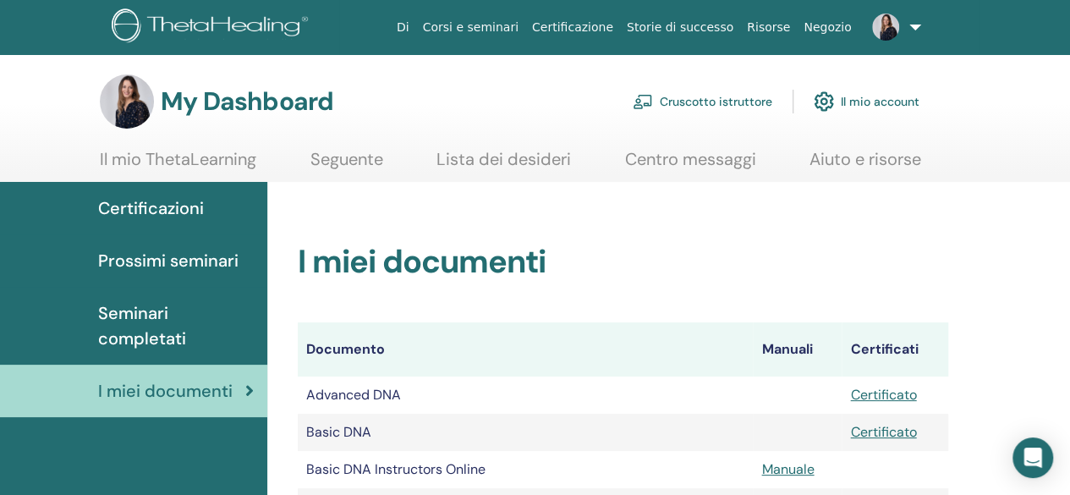
click at [163, 217] on span "Certificazioni" at bounding box center [151, 207] width 106 height 25
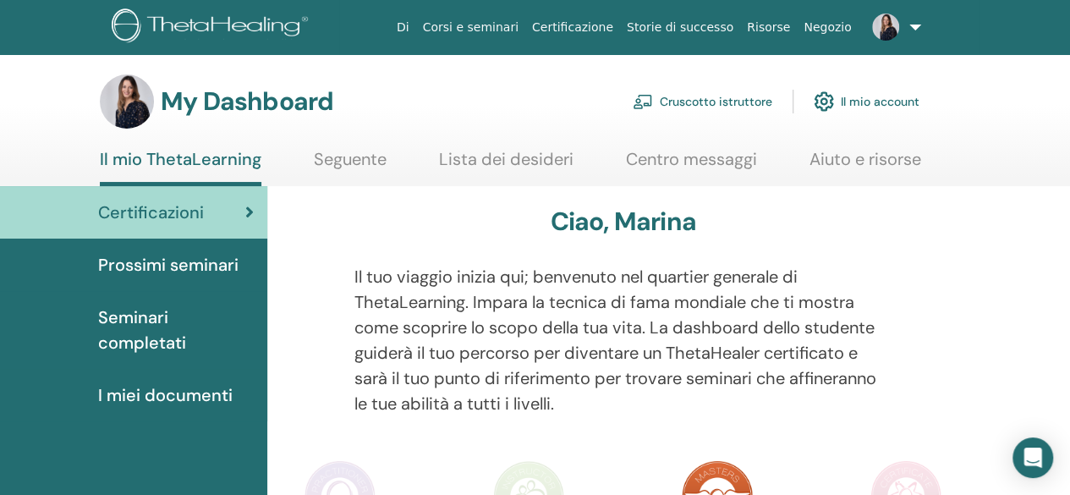
click at [699, 96] on link "Cruscotto istruttore" at bounding box center [703, 101] width 140 height 37
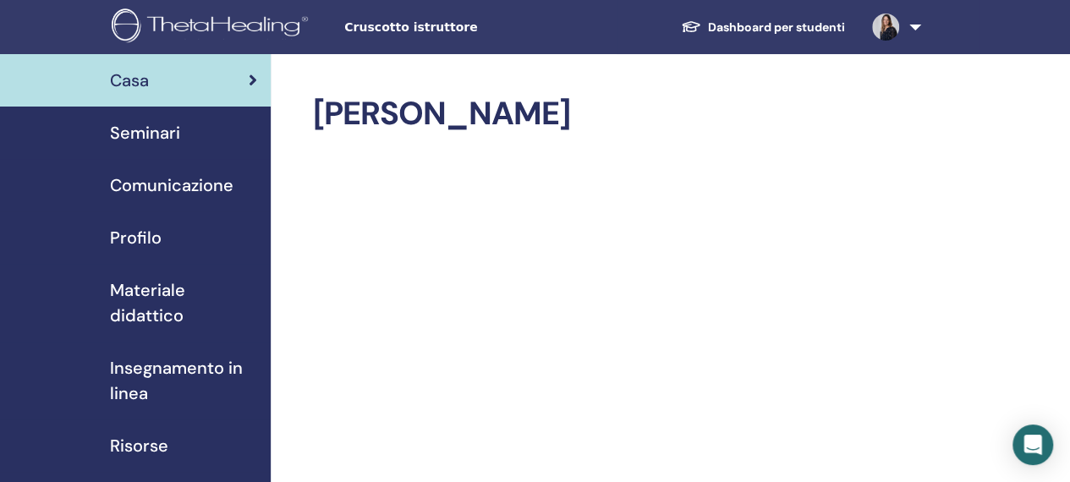
click at [145, 131] on span "Seminari" at bounding box center [145, 132] width 70 height 25
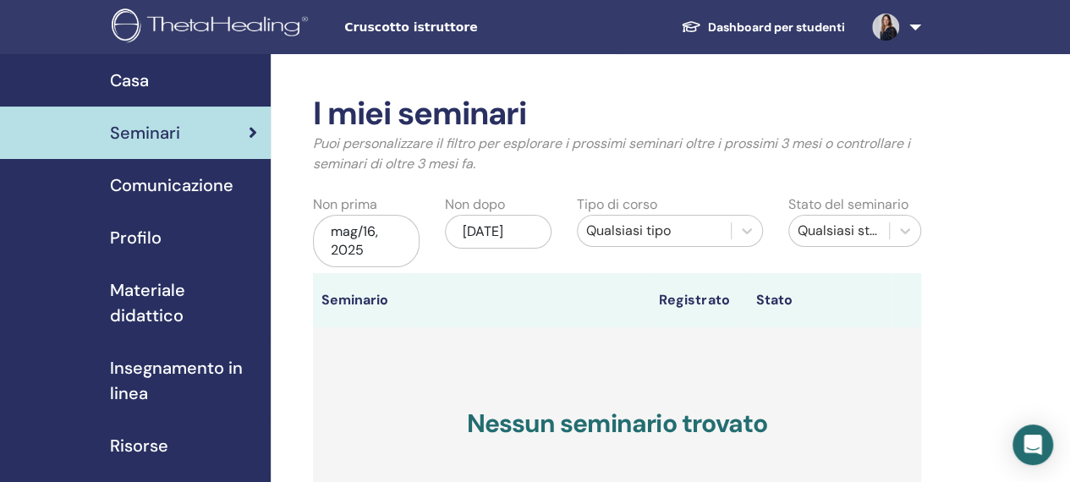
click at [140, 189] on span "Comunicazione" at bounding box center [172, 185] width 124 height 25
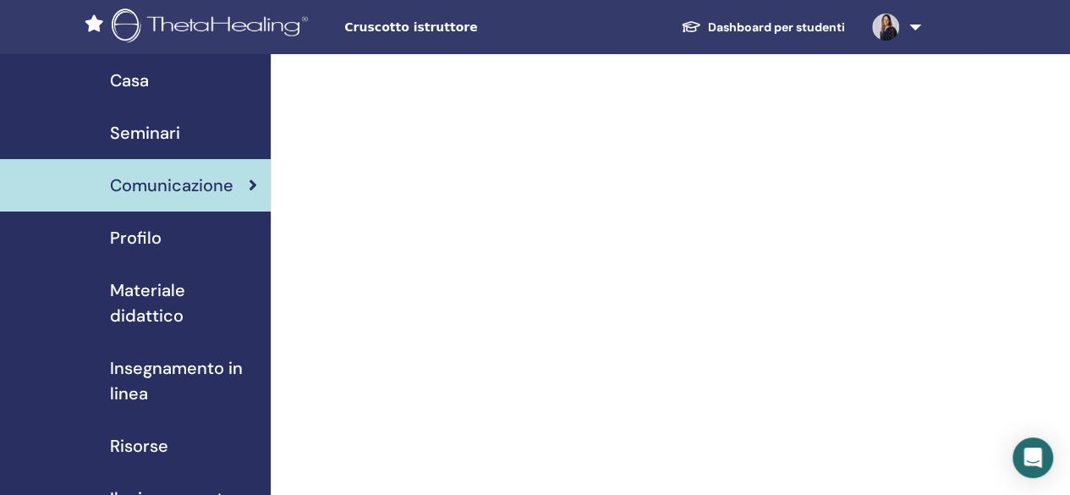
click at [129, 233] on span "Profilo" at bounding box center [136, 237] width 52 height 25
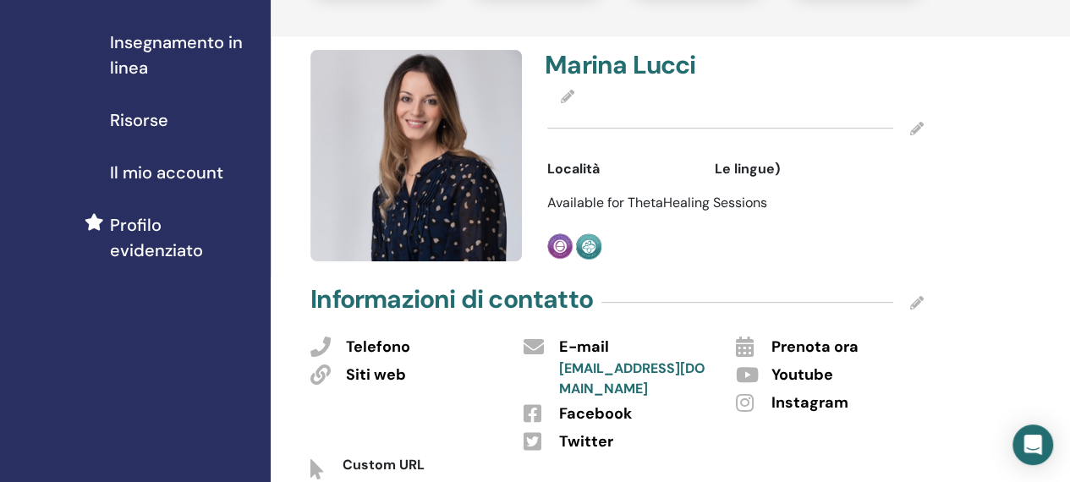
scroll to position [327, 0]
click at [917, 128] on icon at bounding box center [917, 128] width 14 height 14
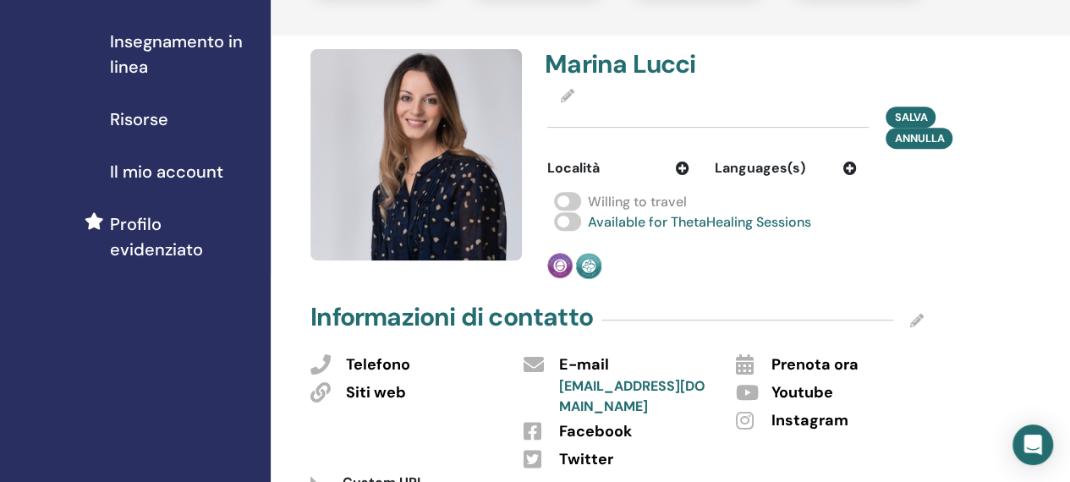
click at [849, 165] on icon at bounding box center [850, 169] width 14 height 14
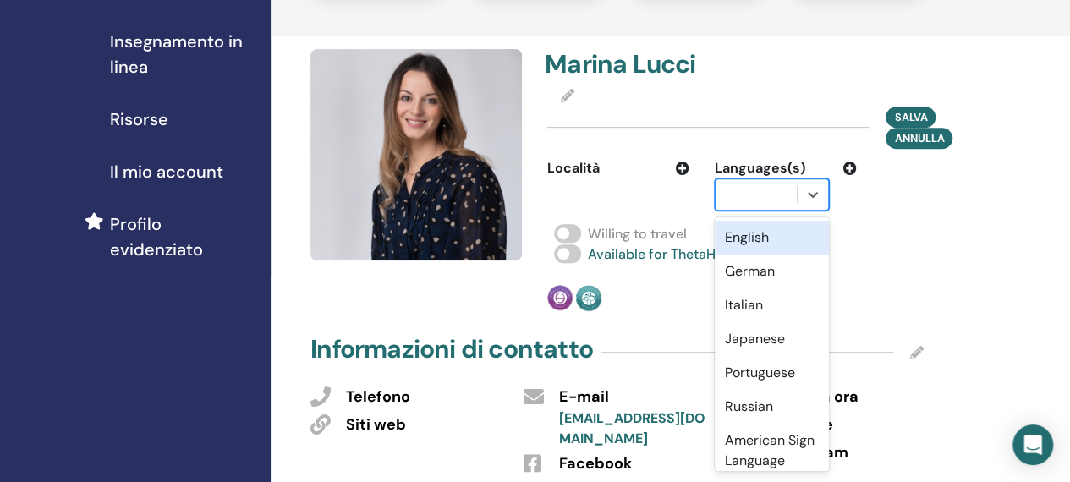
click at [783, 192] on div at bounding box center [756, 195] width 64 height 24
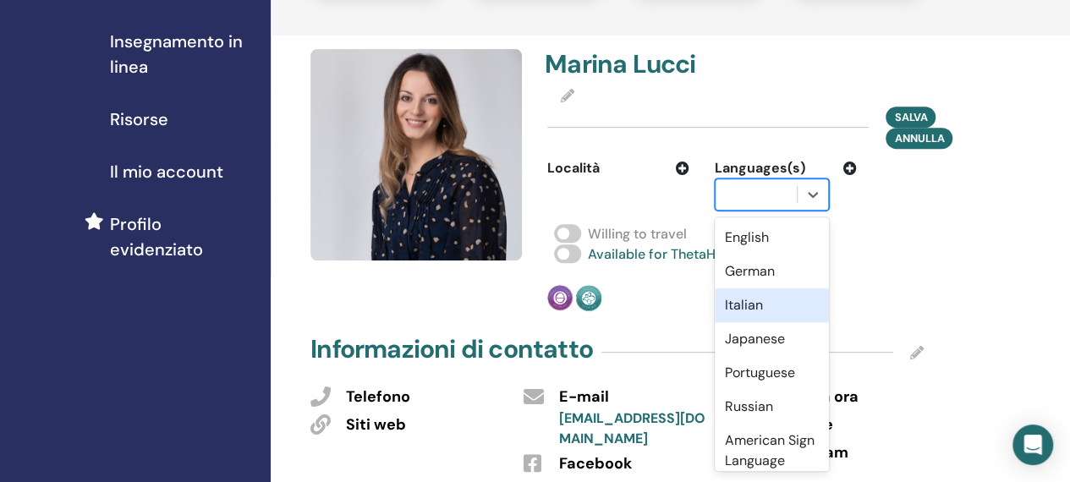
click at [743, 307] on div "Italian" at bounding box center [772, 305] width 114 height 34
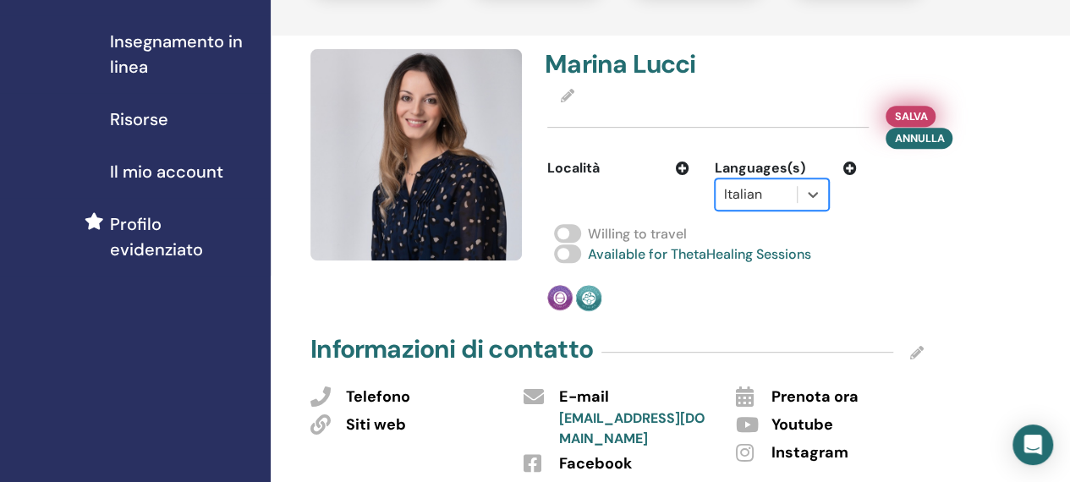
click at [896, 109] on span "Salva" at bounding box center [910, 116] width 33 height 18
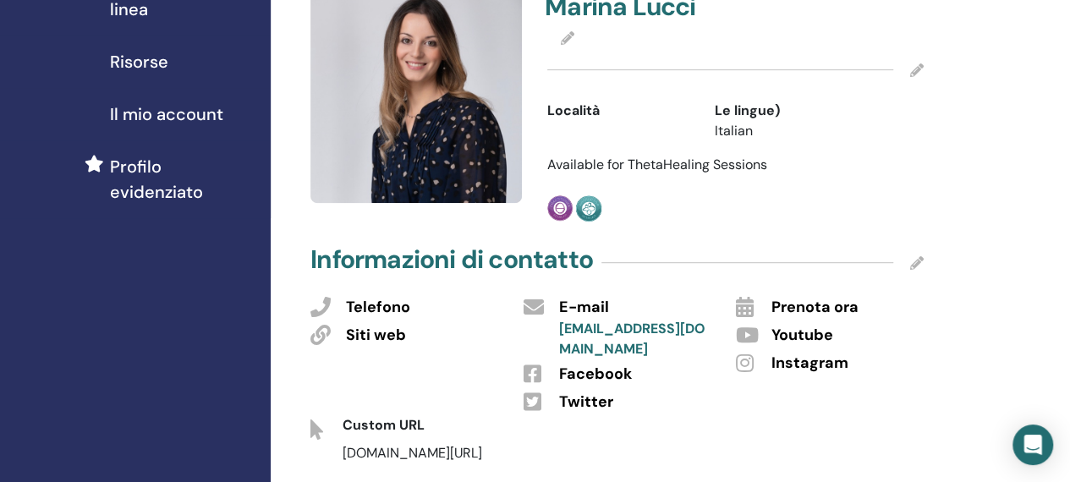
scroll to position [387, 0]
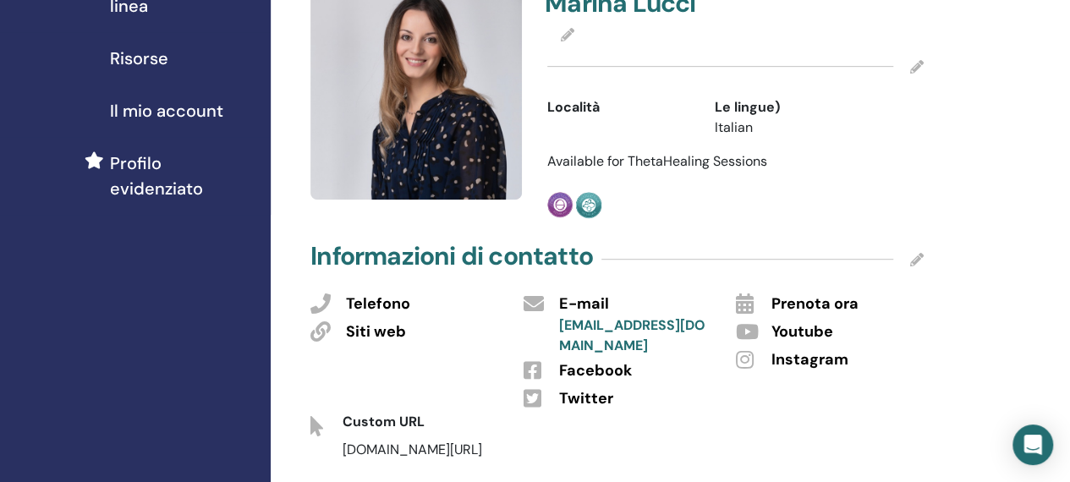
click at [570, 32] on icon at bounding box center [568, 35] width 14 height 14
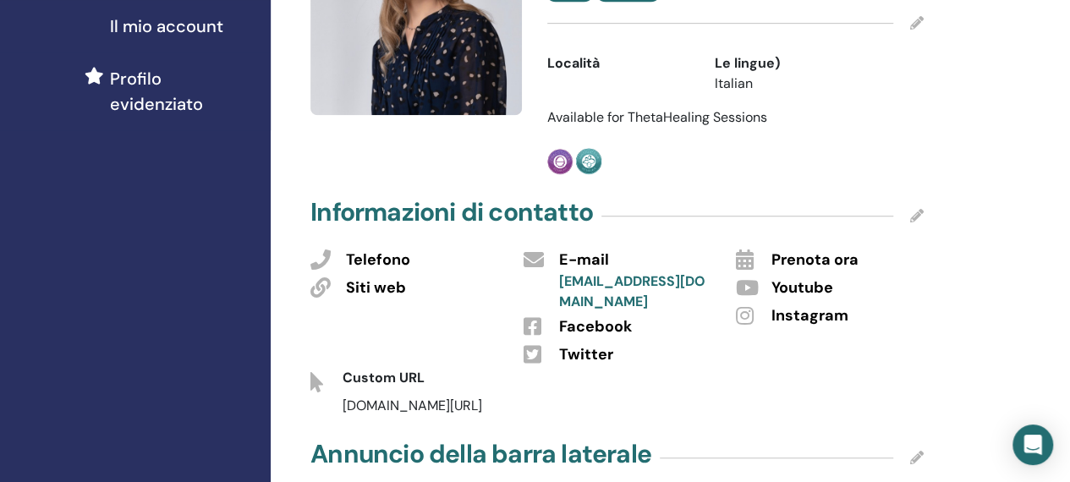
scroll to position [476, 0]
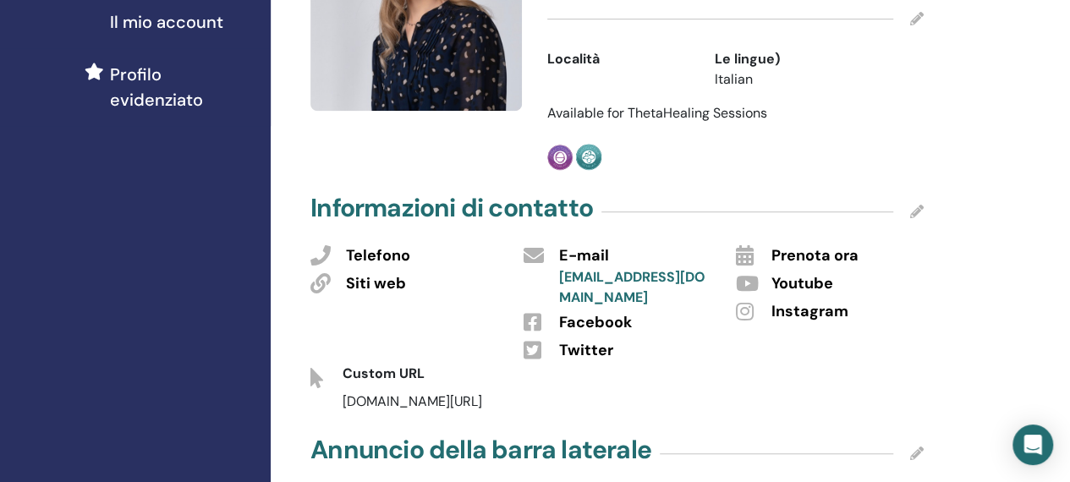
click at [799, 308] on span "Instagram" at bounding box center [810, 312] width 77 height 22
click at [915, 211] on icon at bounding box center [917, 212] width 14 height 14
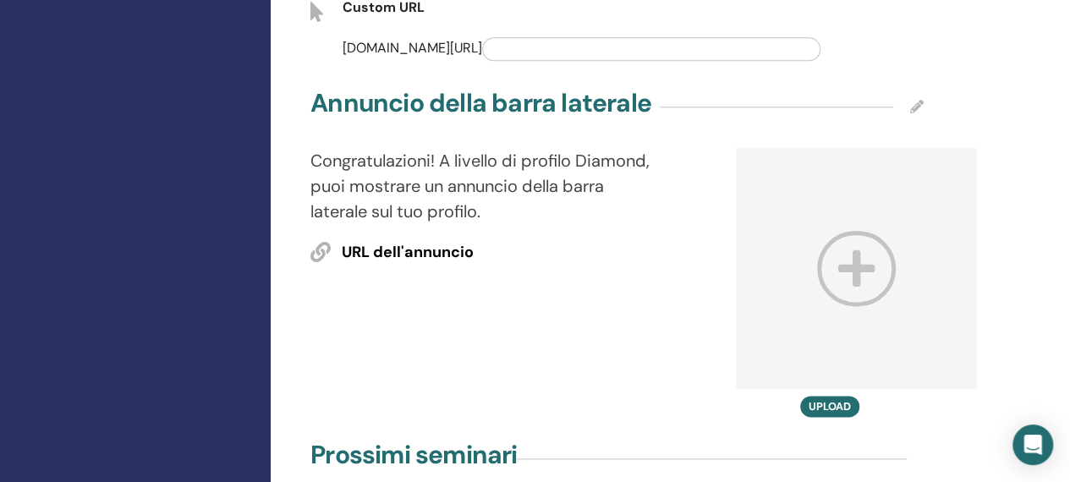
scroll to position [919, 0]
click at [834, 258] on icon at bounding box center [856, 267] width 79 height 75
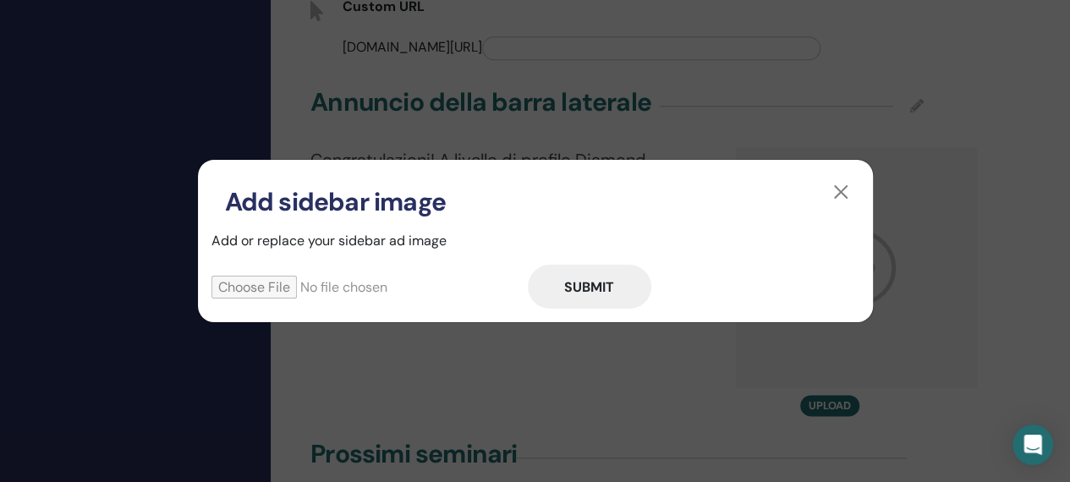
click at [266, 291] on input "file" at bounding box center [369, 287] width 316 height 23
click at [843, 193] on button "button" at bounding box center [840, 192] width 27 height 27
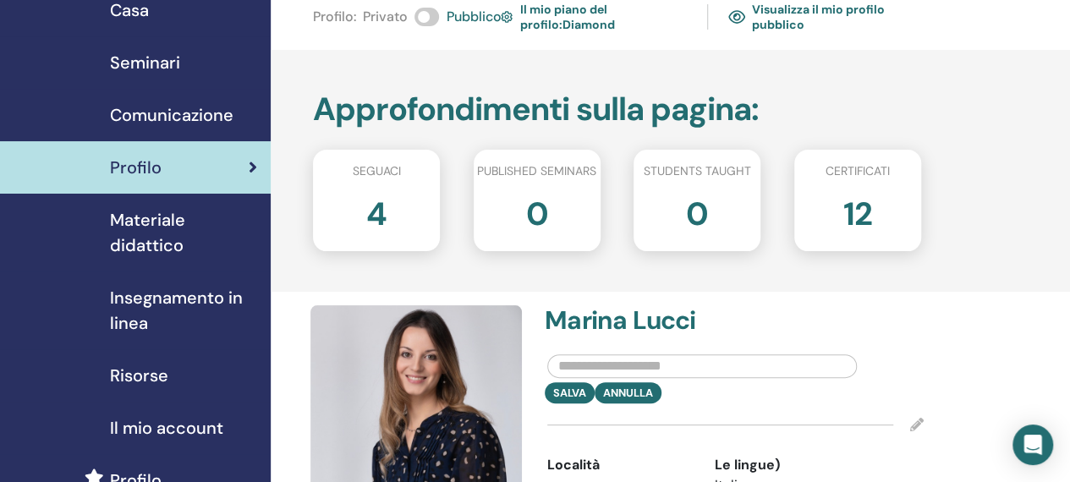
scroll to position [0, 0]
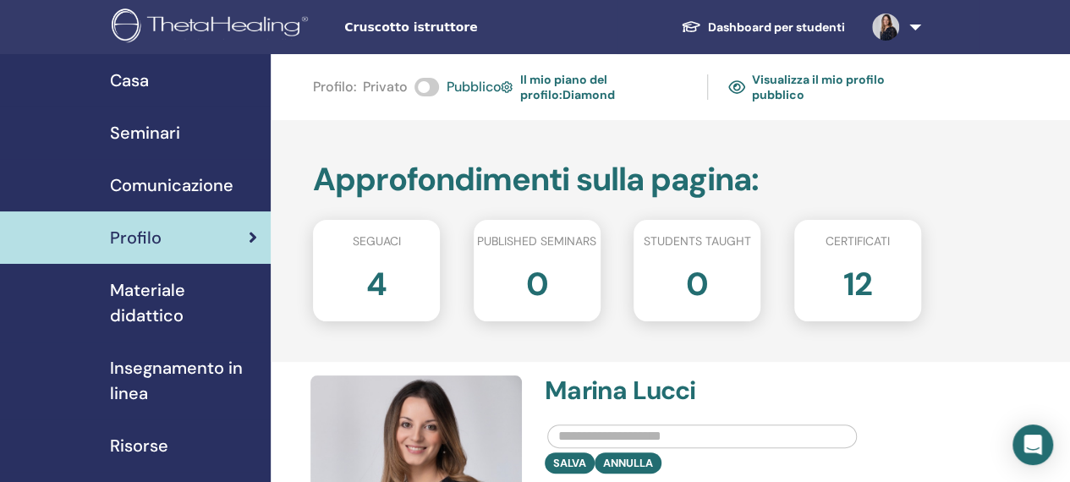
click at [164, 375] on span "Insegnamento in linea" at bounding box center [183, 380] width 147 height 51
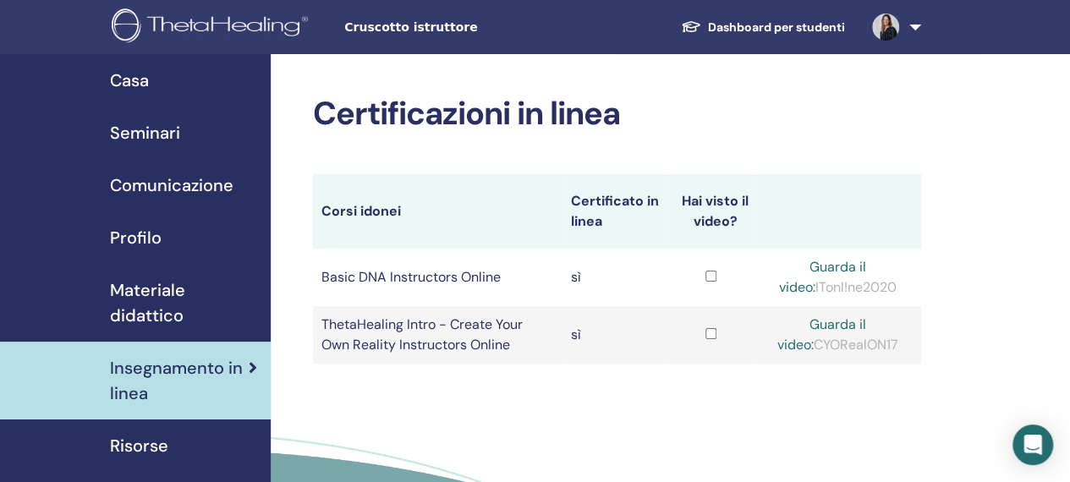
click at [169, 135] on span "Seminari" at bounding box center [145, 132] width 70 height 25
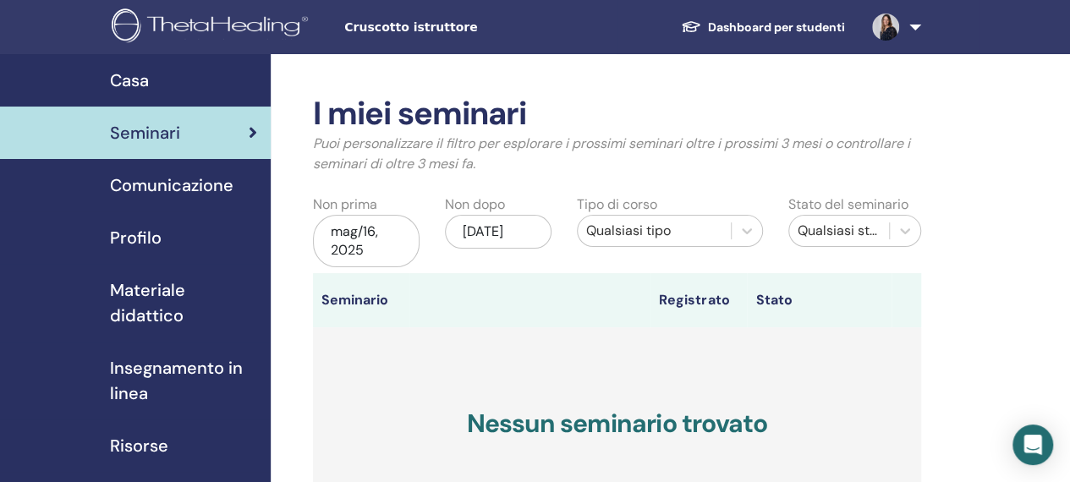
click at [149, 310] on span "Materiale didattico" at bounding box center [183, 302] width 147 height 51
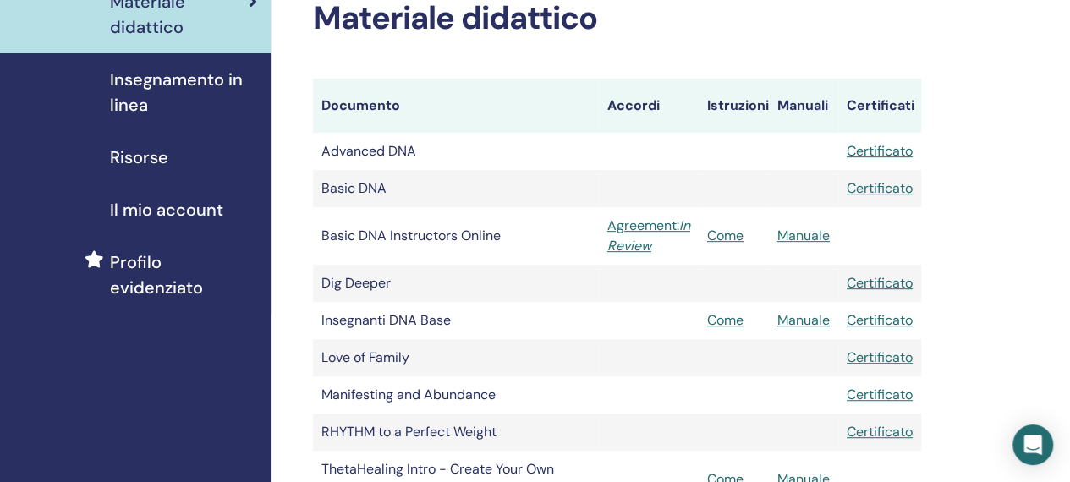
scroll to position [289, 0]
click at [651, 244] on icon "In Review" at bounding box center [648, 235] width 83 height 38
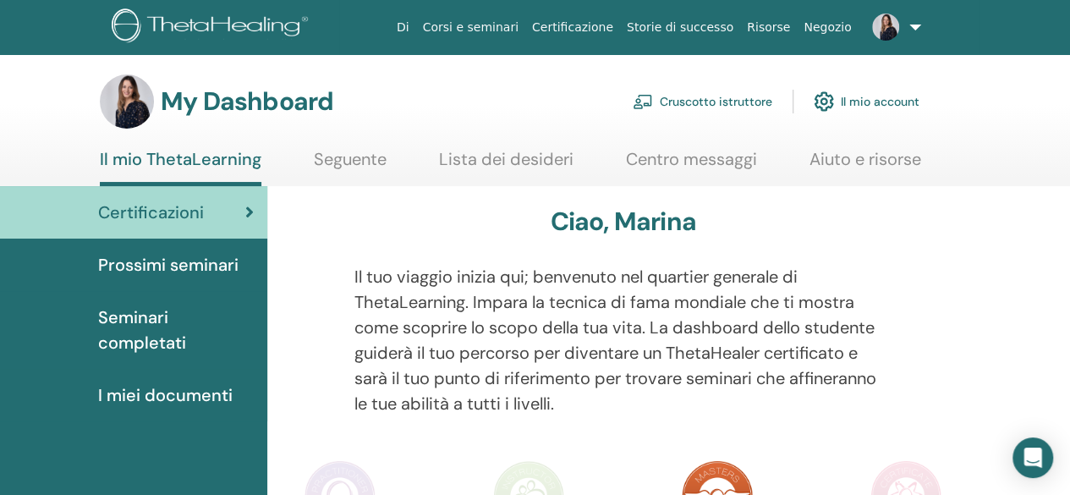
click at [736, 102] on link "Cruscotto istruttore" at bounding box center [703, 101] width 140 height 37
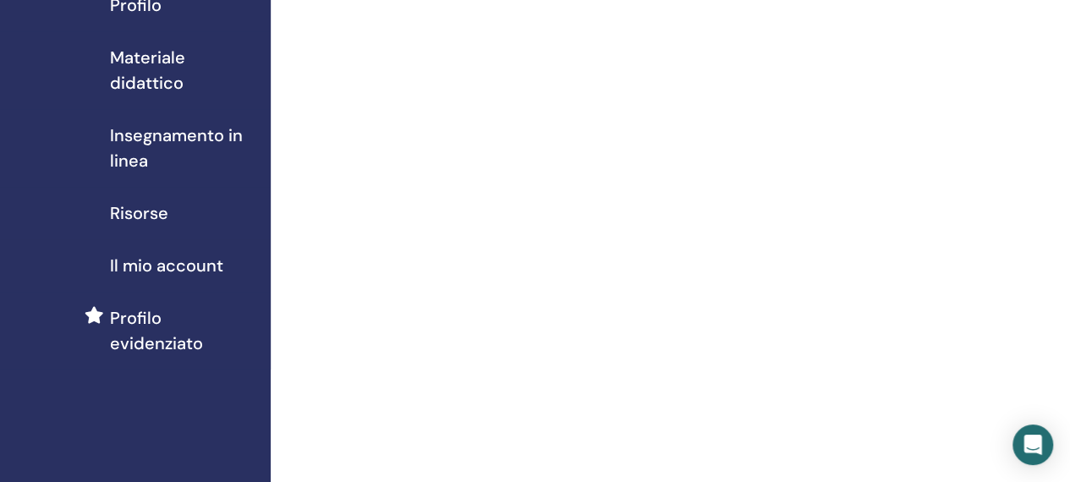
scroll to position [232, 0]
click at [151, 136] on span "Insegnamento in linea" at bounding box center [183, 149] width 147 height 51
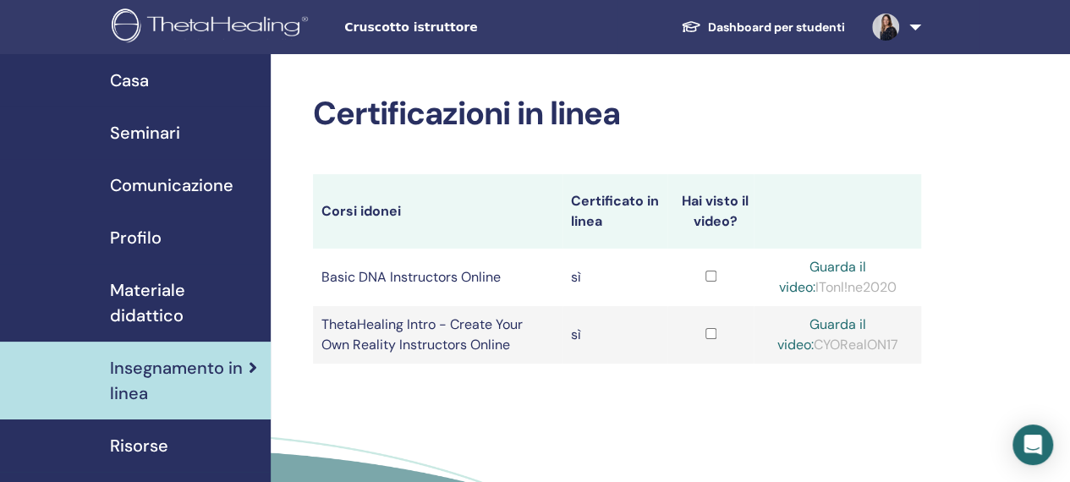
click at [159, 182] on span "Comunicazione" at bounding box center [172, 185] width 124 height 25
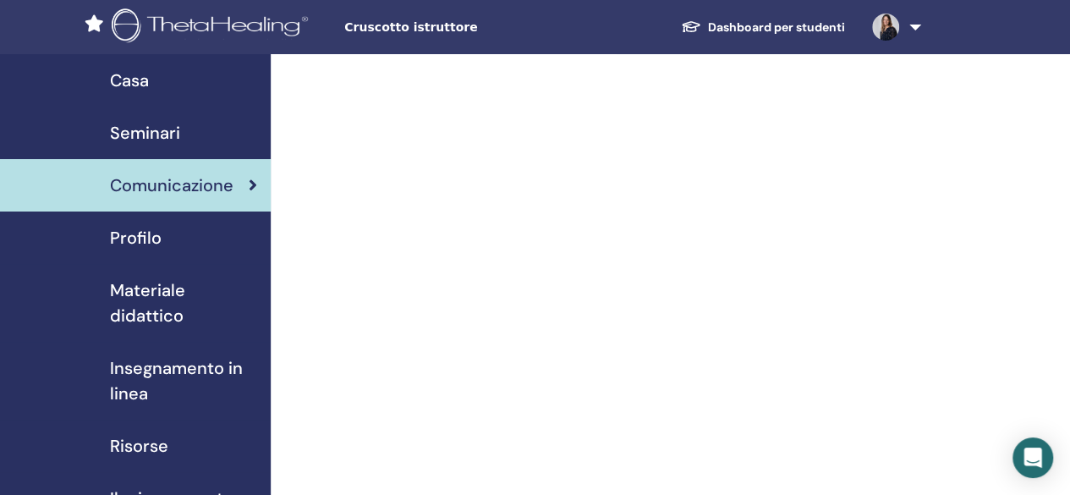
click at [130, 244] on span "Profilo" at bounding box center [136, 237] width 52 height 25
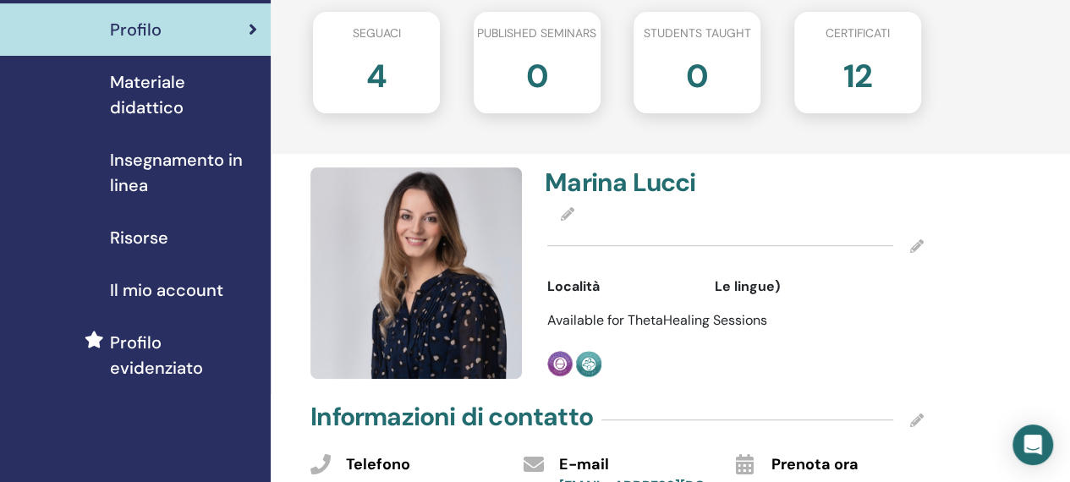
scroll to position [210, 0]
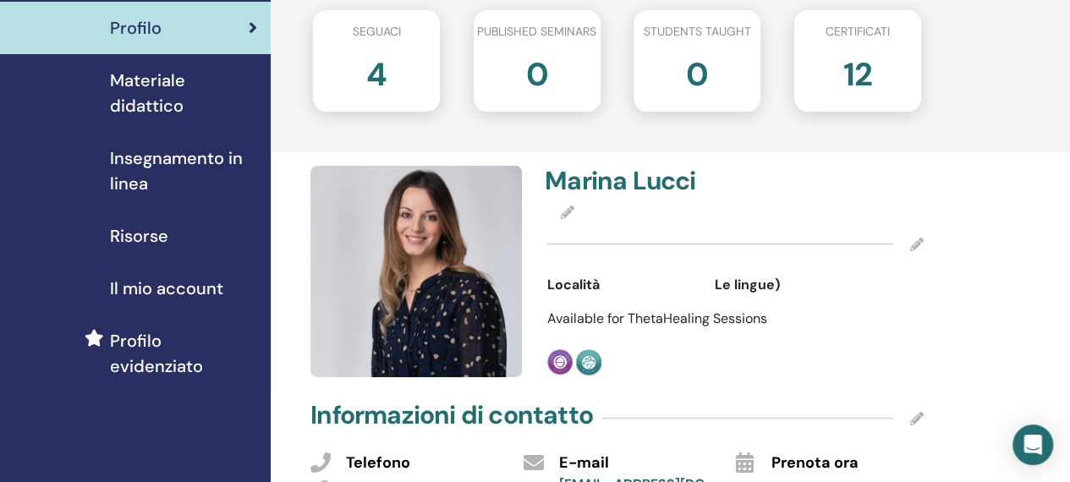
click at [132, 165] on span "Insegnamento in linea" at bounding box center [183, 171] width 147 height 51
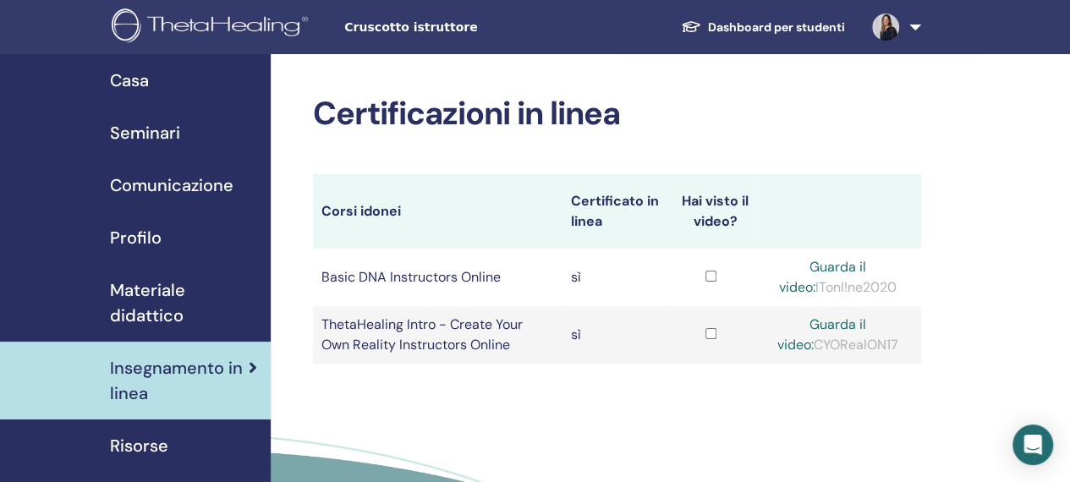
click at [132, 294] on span "Materiale didattico" at bounding box center [183, 302] width 147 height 51
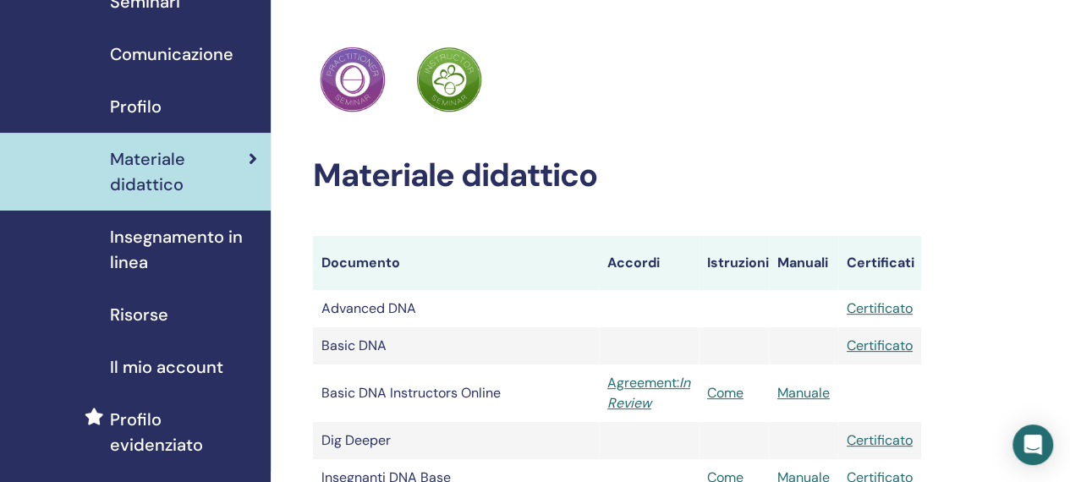
scroll to position [114, 0]
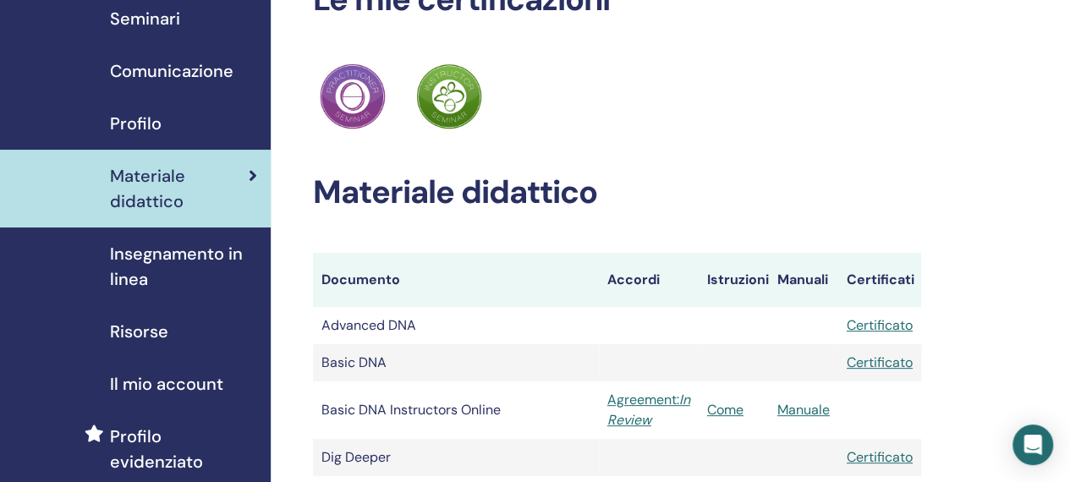
click at [145, 127] on span "Profilo" at bounding box center [136, 123] width 52 height 25
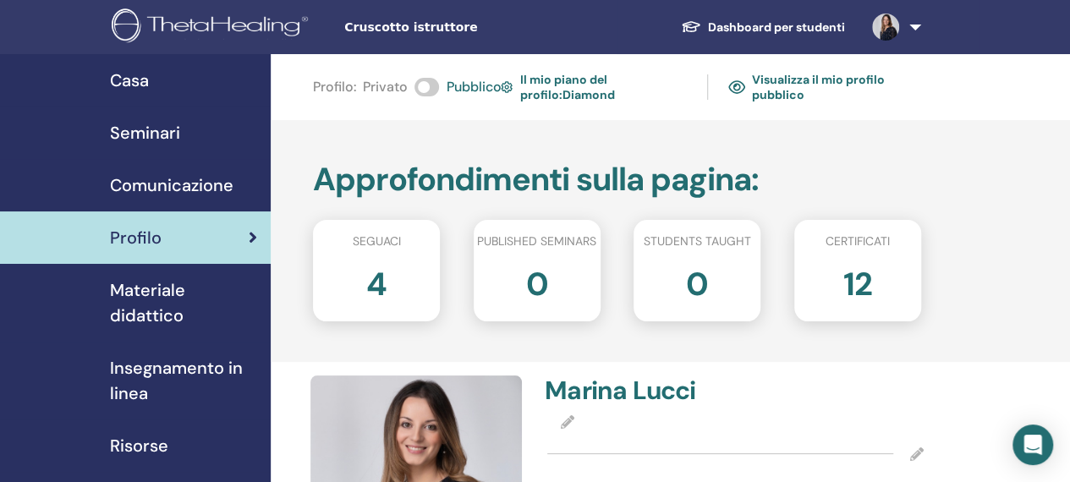
click at [161, 128] on span "Seminari" at bounding box center [145, 132] width 70 height 25
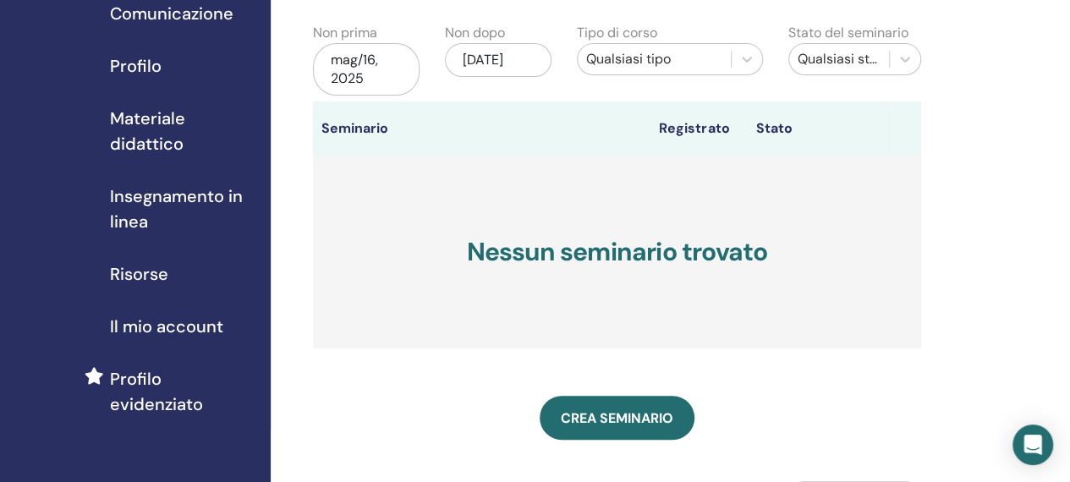
scroll to position [173, 0]
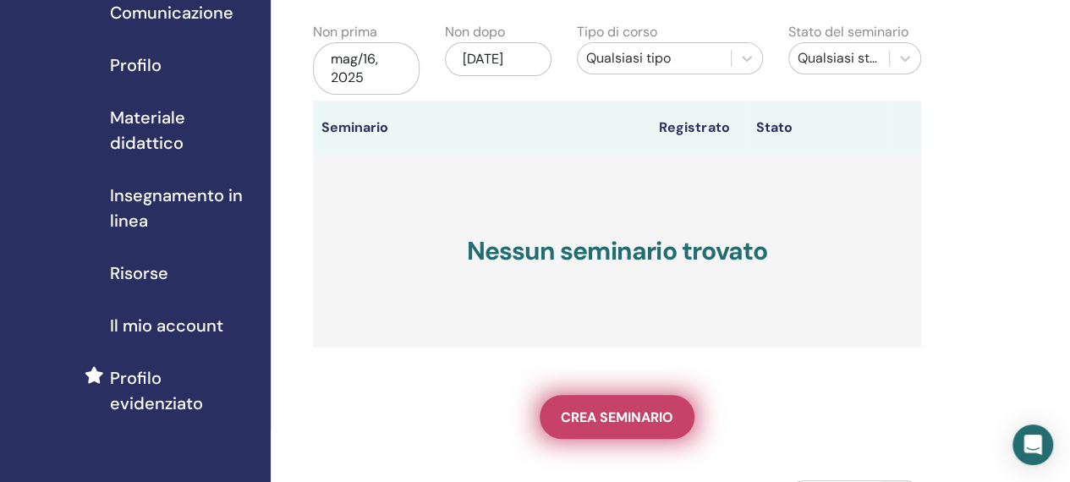
click at [619, 410] on span "Crea seminario" at bounding box center [617, 418] width 113 height 18
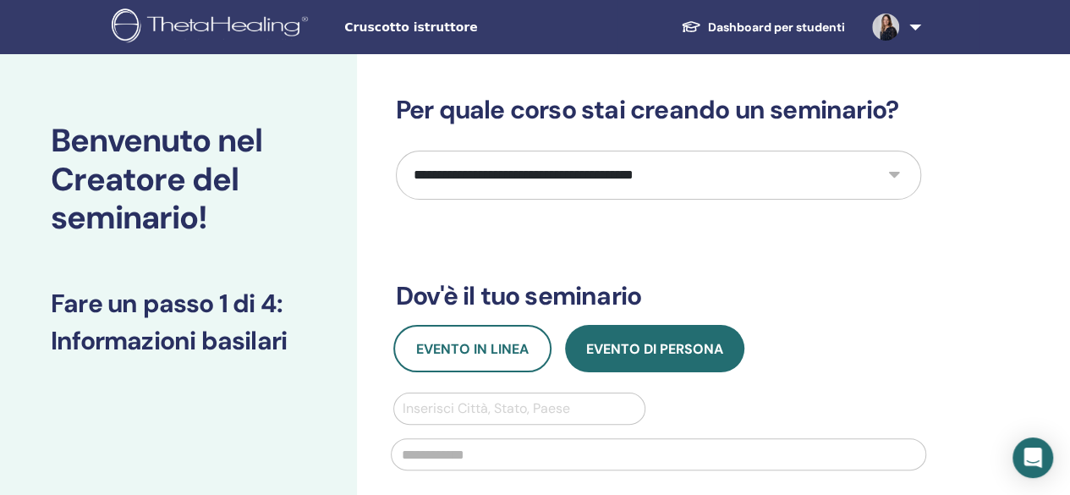
click at [619, 169] on select "**********" at bounding box center [658, 175] width 525 height 49
click at [396, 151] on select "**********" at bounding box center [658, 175] width 525 height 49
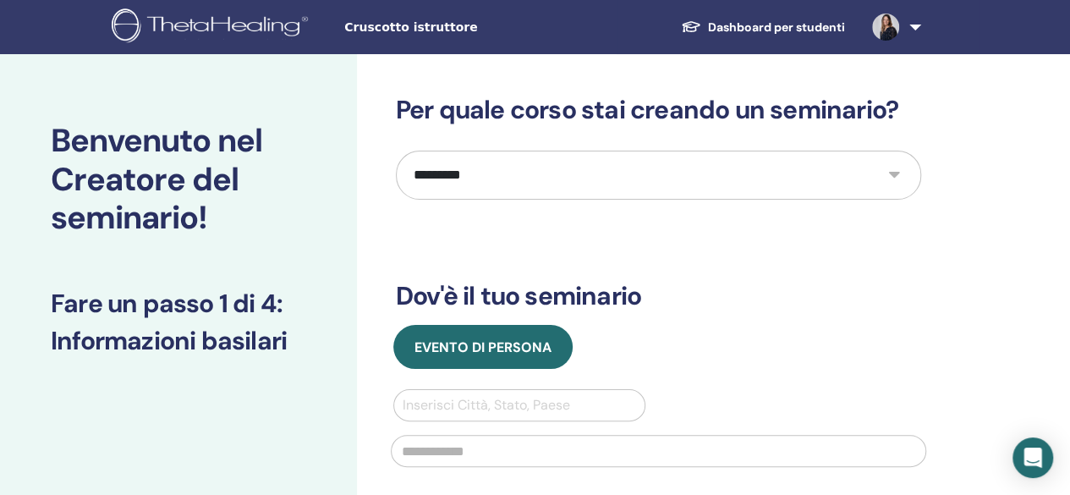
click at [602, 183] on select "**********" at bounding box center [658, 175] width 525 height 49
click at [396, 151] on select "**********" at bounding box center [658, 175] width 525 height 49
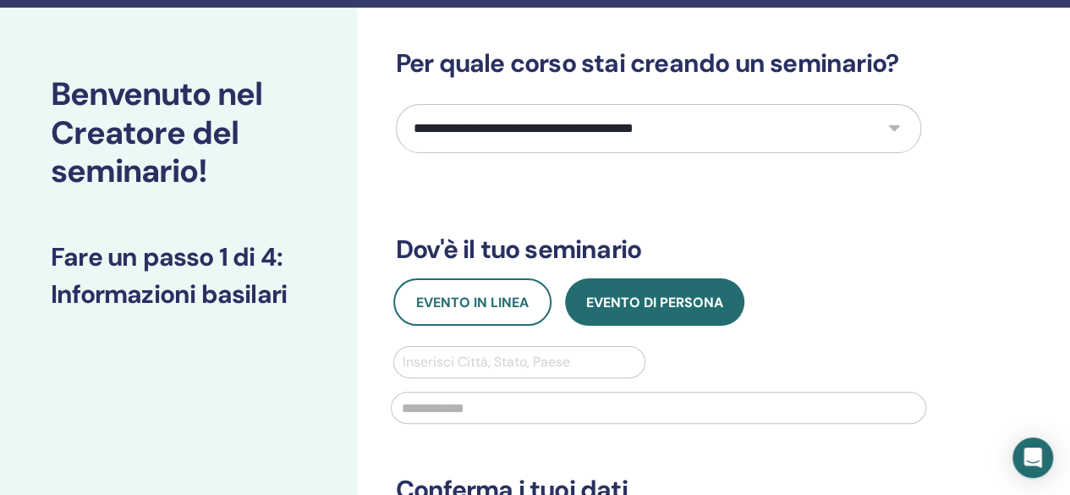
scroll to position [25, 0]
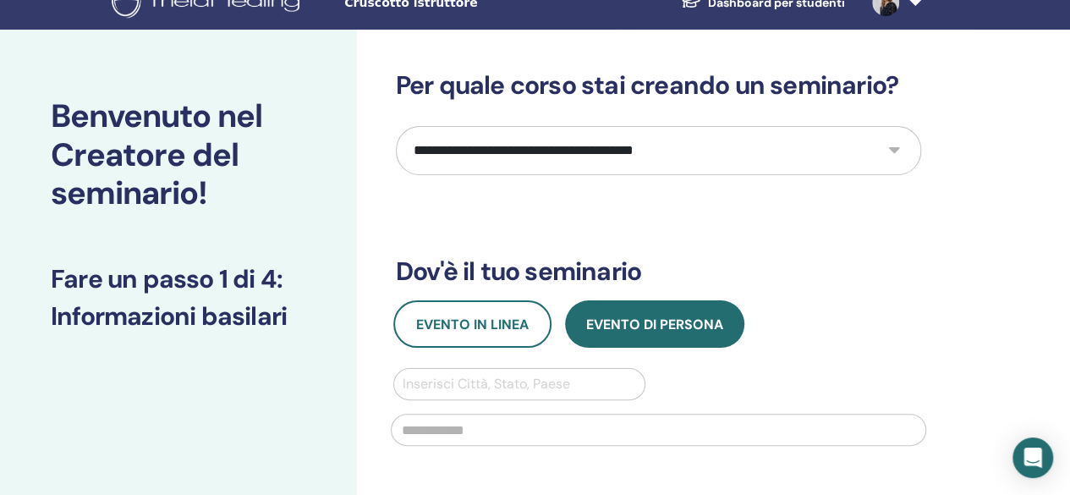
click at [658, 155] on select "**********" at bounding box center [658, 150] width 525 height 49
select select "*"
click at [396, 126] on select "**********" at bounding box center [658, 150] width 525 height 49
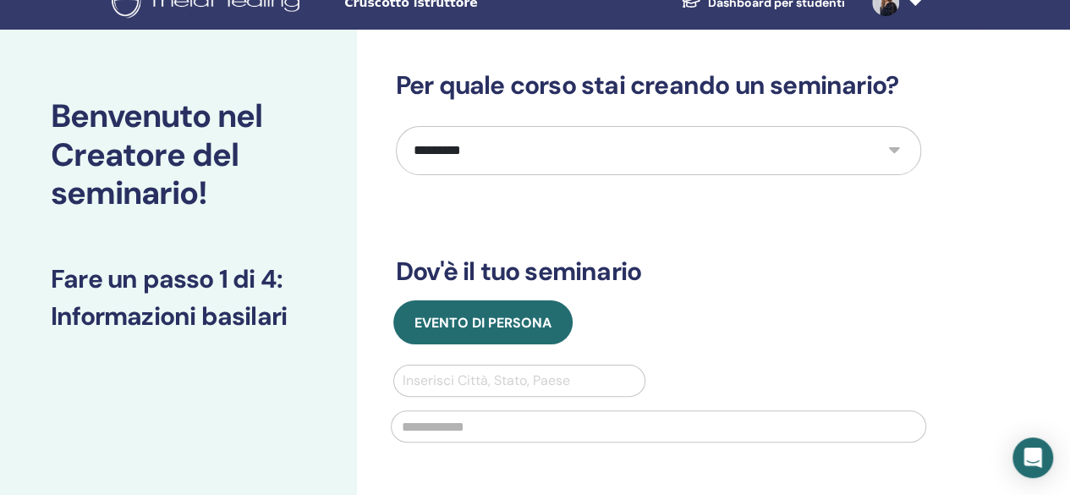
scroll to position [0, 0]
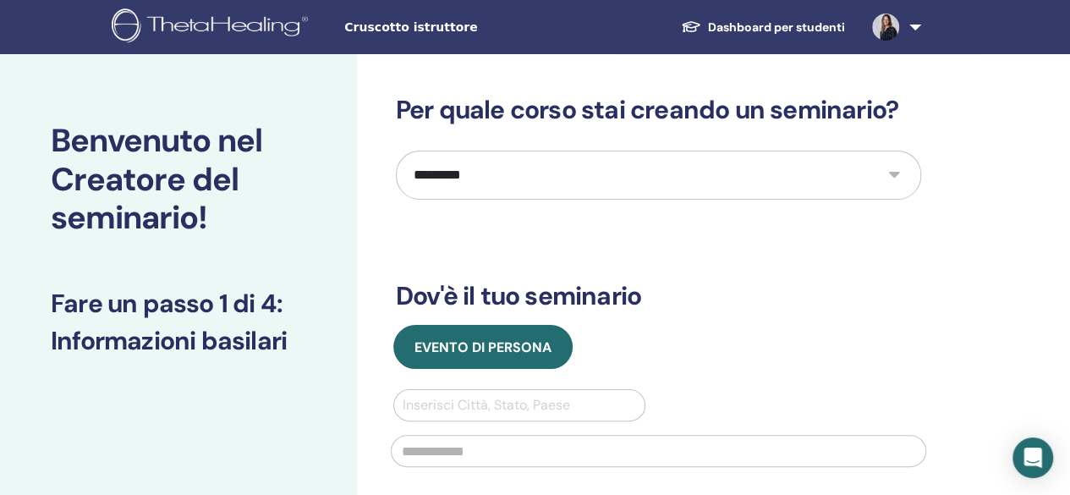
click at [917, 25] on link at bounding box center [893, 27] width 69 height 54
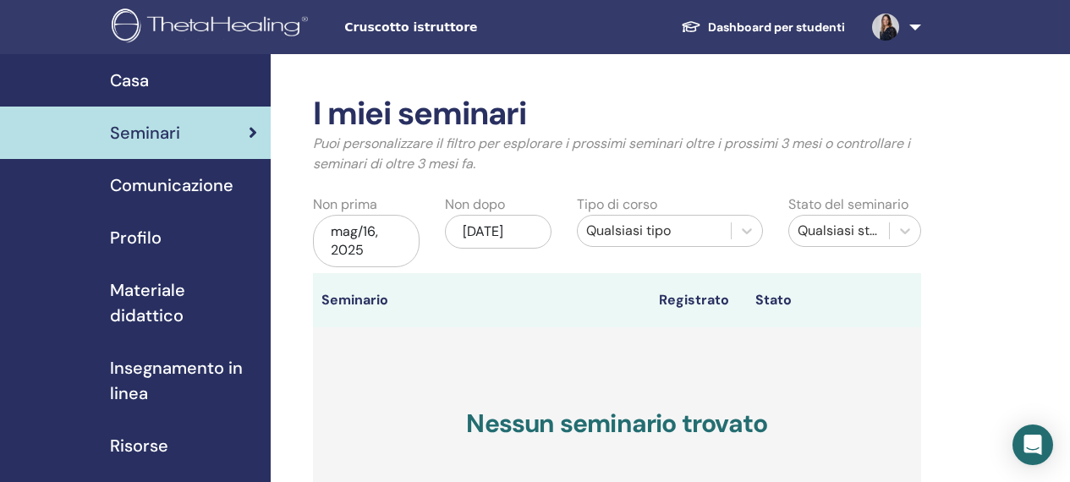
scroll to position [173, 0]
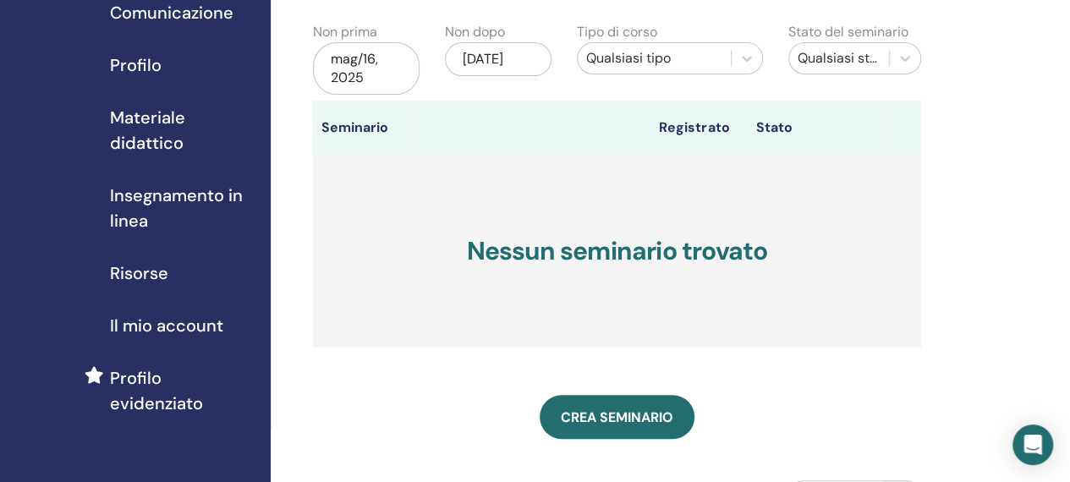
click at [144, 214] on span "Insegnamento in linea" at bounding box center [183, 208] width 147 height 51
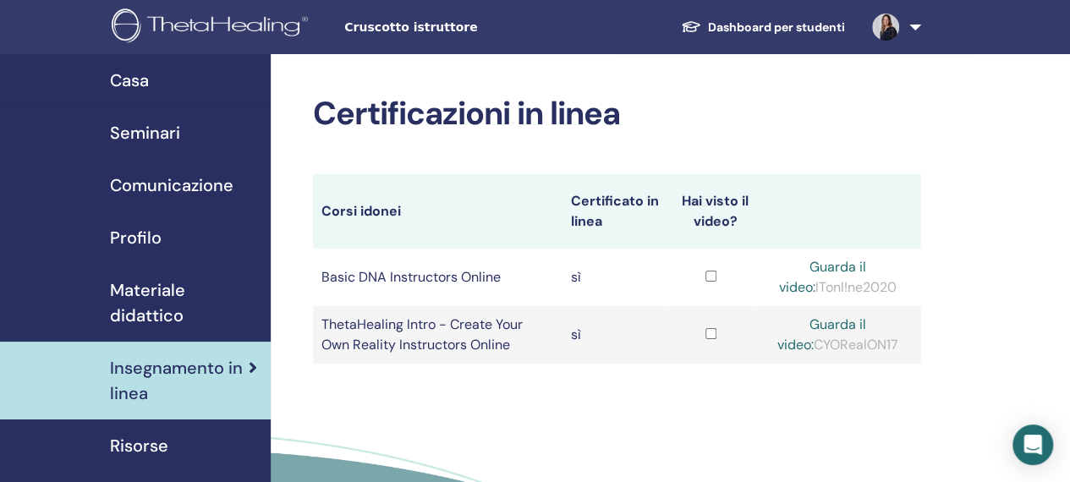
click at [860, 262] on link "Guarda il video:" at bounding box center [822, 277] width 87 height 38
